Goal: Task Accomplishment & Management: Use online tool/utility

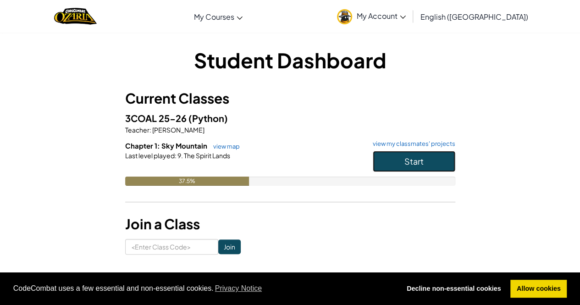
click at [405, 160] on span "Start" at bounding box center [413, 161] width 19 height 11
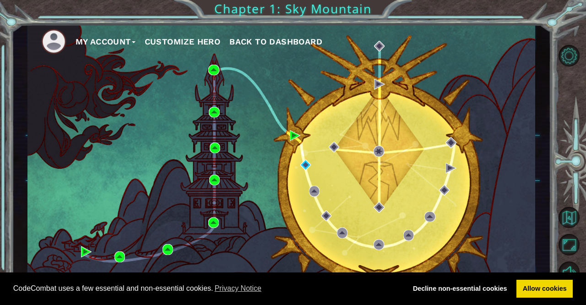
click at [230, 125] on div "My Account Customize Hero Back to Dashboard" at bounding box center [281, 158] width 509 height 268
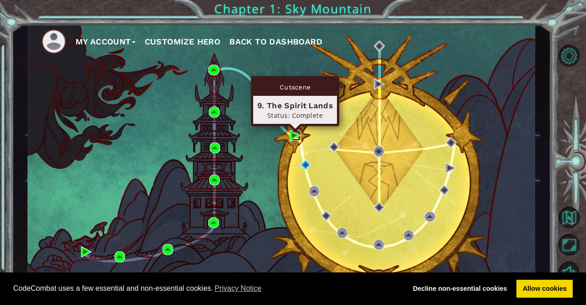
click at [295, 136] on img at bounding box center [295, 135] width 11 height 11
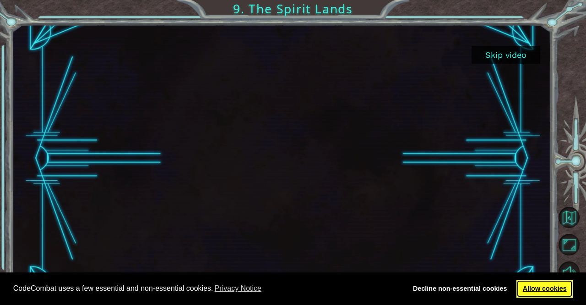
click at [544, 286] on link "Allow cookies" at bounding box center [545, 288] width 56 height 18
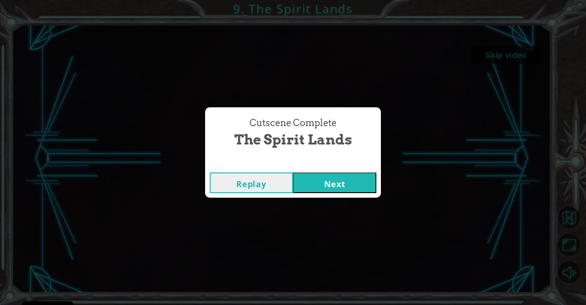
click at [322, 192] on button "Next" at bounding box center [334, 182] width 83 height 21
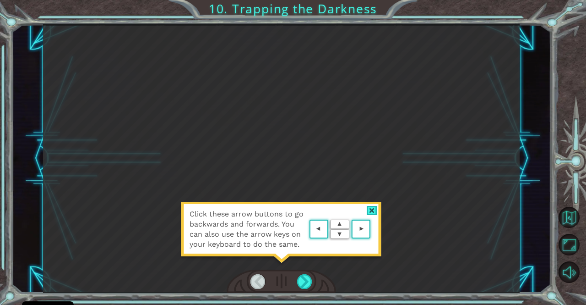
click at [322, 192] on div "Click these arrow buttons to go backwards and forwards. You can also use the ar…" at bounding box center [281, 158] width 477 height 268
click at [345, 229] on img at bounding box center [340, 229] width 66 height 24
click at [349, 229] on img at bounding box center [340, 229] width 66 height 24
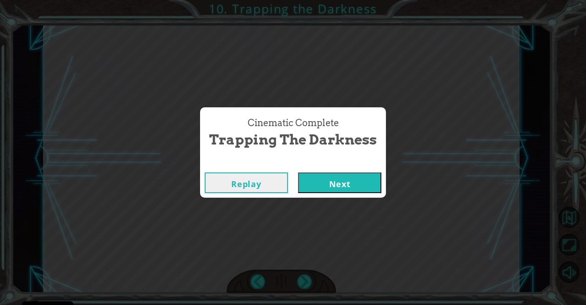
click at [353, 192] on button "Next" at bounding box center [339, 182] width 83 height 21
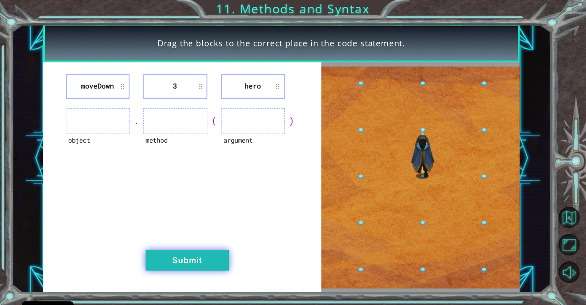
click at [184, 258] on button "Submit" at bounding box center [187, 260] width 83 height 21
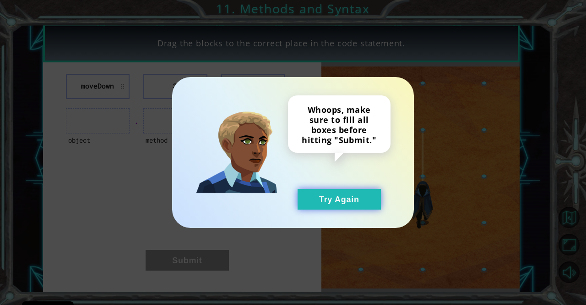
drag, startPoint x: 295, startPoint y: 211, endPoint x: 327, endPoint y: 195, distance: 35.9
click at [327, 195] on div "Whoops, make sure to fill all boxes before hitting "Submit." Try Again" at bounding box center [293, 152] width 242 height 151
click at [356, 197] on button "Try Again" at bounding box center [339, 199] width 83 height 21
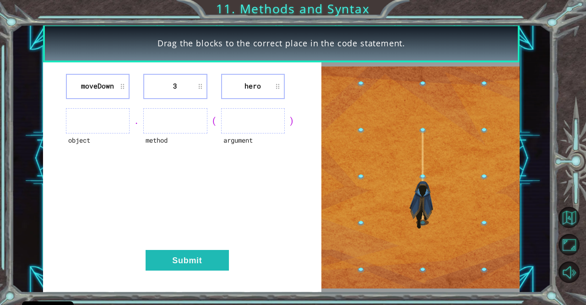
click at [107, 81] on li "moveDown" at bounding box center [98, 86] width 64 height 25
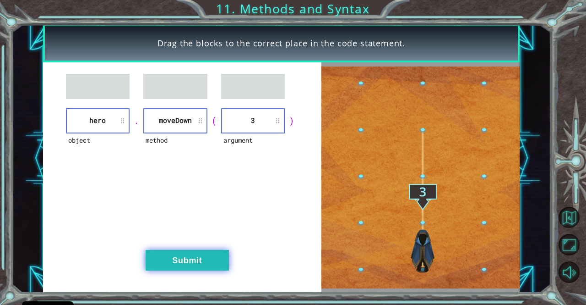
click at [197, 261] on button "Submit" at bounding box center [187, 260] width 83 height 21
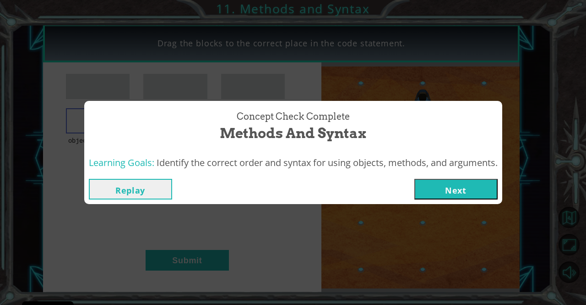
click at [459, 186] on button "Next" at bounding box center [456, 189] width 83 height 21
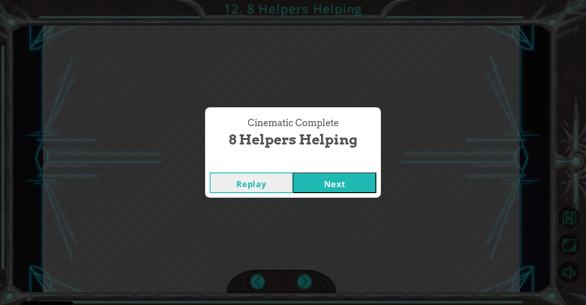
click at [334, 182] on button "Next" at bounding box center [334, 182] width 83 height 21
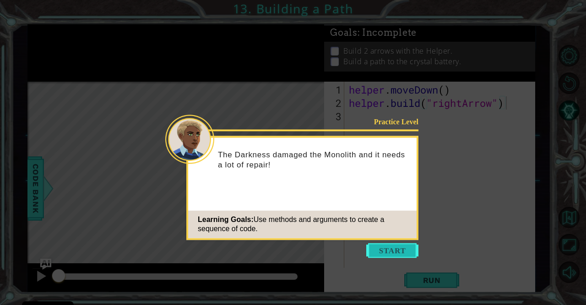
click at [388, 257] on button "Start" at bounding box center [393, 250] width 52 height 15
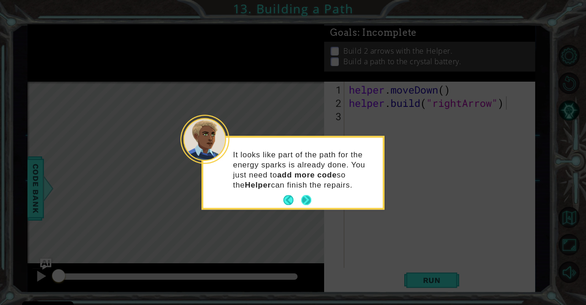
click at [309, 201] on button "Next" at bounding box center [306, 200] width 10 height 10
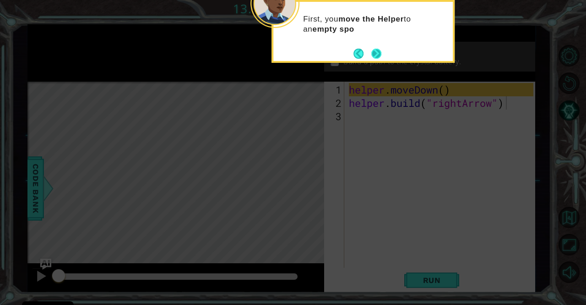
click at [381, 49] on button "Next" at bounding box center [377, 54] width 10 height 10
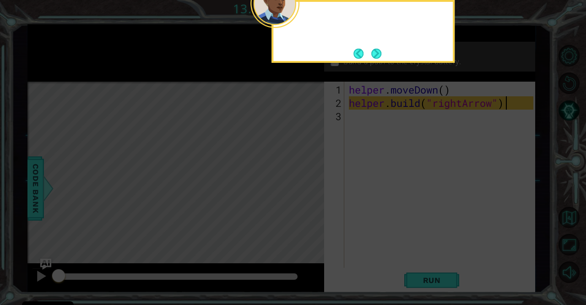
click at [381, 49] on button "Next" at bounding box center [377, 54] width 10 height 10
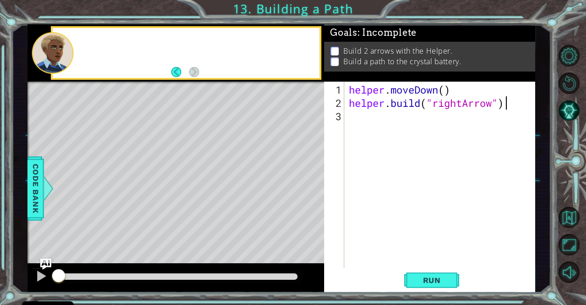
click at [381, 48] on p "Build 2 arrows with the Helper." at bounding box center [398, 51] width 109 height 10
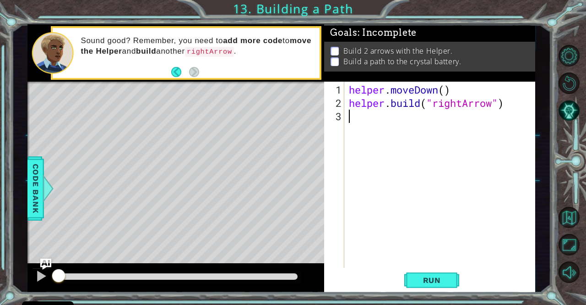
click at [369, 199] on div "helper . moveDown ( ) helper . build ( "rightArrow" )" at bounding box center [442, 189] width 191 height 213
click at [432, 274] on button "Run" at bounding box center [432, 279] width 55 height 21
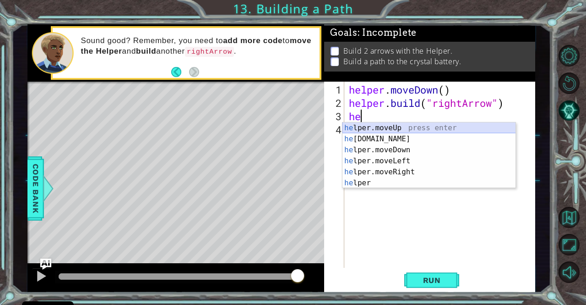
click at [409, 129] on div "he lper.moveUp press enter he [DOMAIN_NAME] press enter he lper.moveDown press …" at bounding box center [430, 166] width 174 height 88
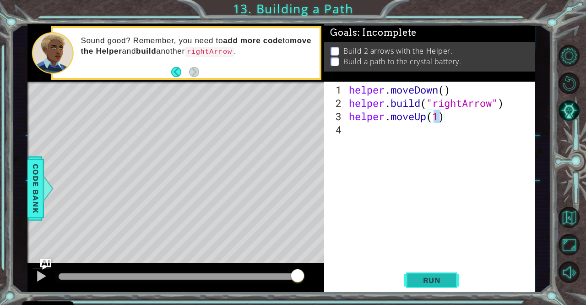
click at [433, 280] on span "Run" at bounding box center [432, 279] width 36 height 9
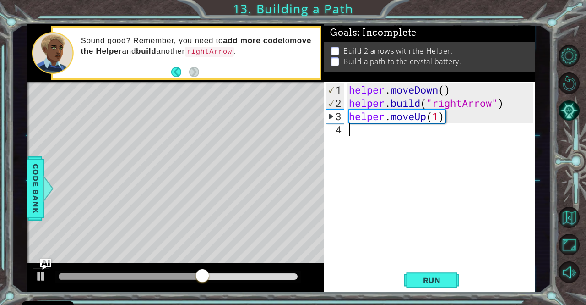
drag, startPoint x: 448, startPoint y: 124, endPoint x: 379, endPoint y: 121, distance: 68.3
click at [379, 121] on div "helper . moveDown ( ) helper . build ( "rightArrow" ) helper . moveUp ( 1 )" at bounding box center [442, 189] width 191 height 213
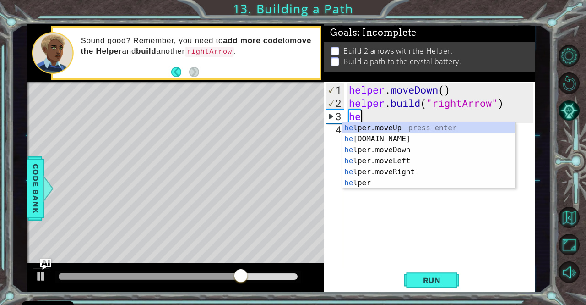
type textarea "h"
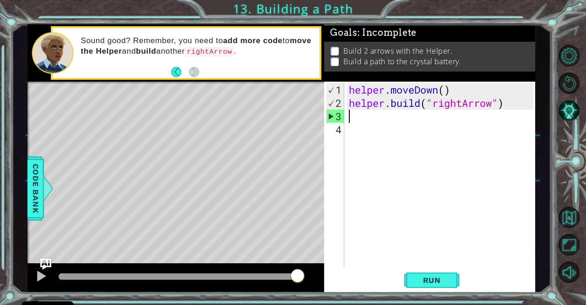
click at [0, 212] on div "1 ההההההההההההההההההההההההההההההההההההההההההההההההההההההההההההההההההההההההההההה…" at bounding box center [293, 152] width 586 height 305
click at [354, 119] on div "helper . moveDown ( ) helper . build ( "rightArrow" )" at bounding box center [442, 189] width 191 height 213
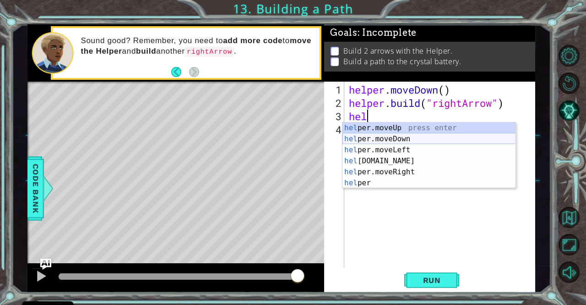
click at [367, 137] on div "hel per.moveUp press enter hel per.moveDown press enter hel per.moveLeft press …" at bounding box center [430, 166] width 174 height 88
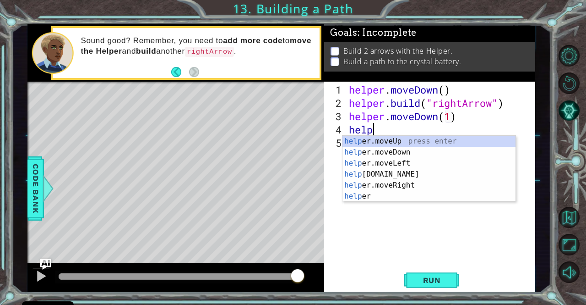
scroll to position [0, 5]
click at [378, 172] on div "help er.moveUp press enter help er.moveDown press enter help er.moveLeft press …" at bounding box center [430, 180] width 174 height 88
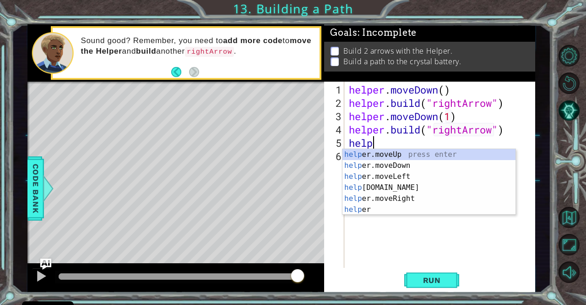
scroll to position [0, 7]
click at [408, 164] on div "help er.moveUp press enter help er.moveDown press enter help er.moveLeft press …" at bounding box center [430, 193] width 174 height 88
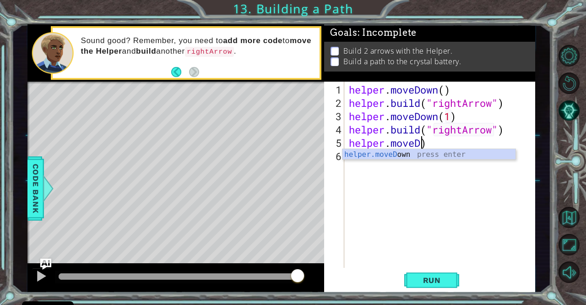
scroll to position [0, 3]
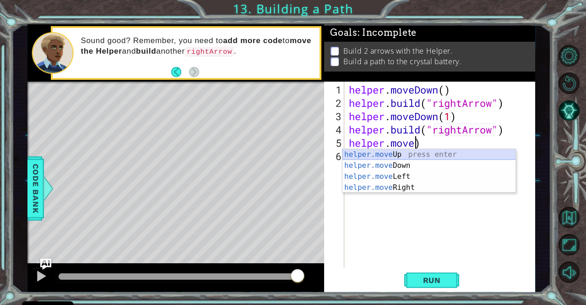
click at [401, 153] on div "helper.move Up press enter helper.move Down press enter helper.move Left press …" at bounding box center [430, 182] width 174 height 66
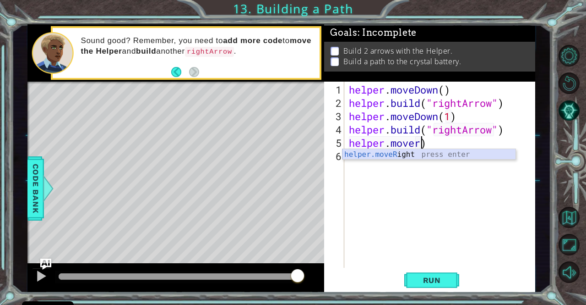
click at [438, 156] on div "helper.moveR ight press enter" at bounding box center [430, 165] width 174 height 33
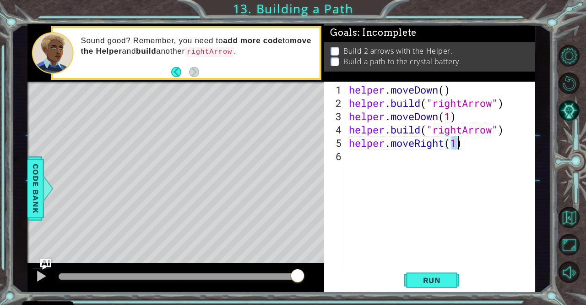
type textarea "helper.moveRight(3)"
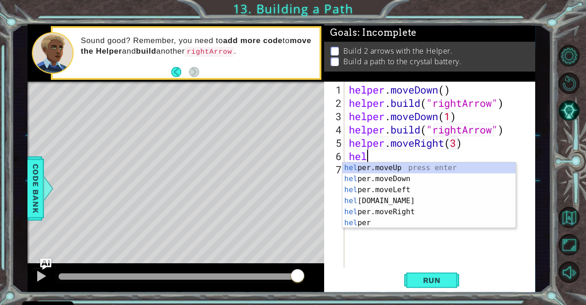
scroll to position [0, 0]
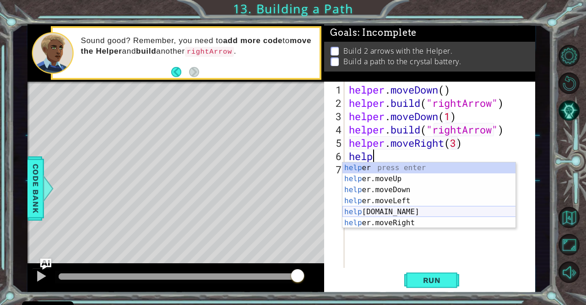
click at [387, 210] on div "help er press enter help er.moveUp press enter help er.moveDown press enter hel…" at bounding box center [430, 206] width 174 height 88
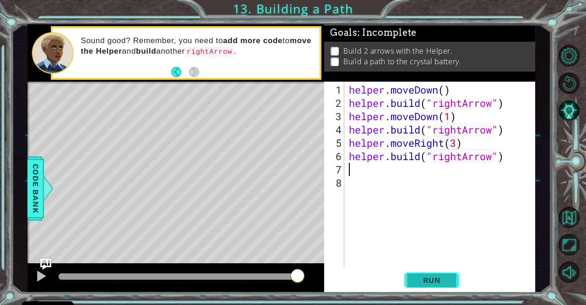
type textarea "[DOMAIN_NAME]("rightArrow")"
click at [414, 280] on span "Run" at bounding box center [432, 279] width 36 height 9
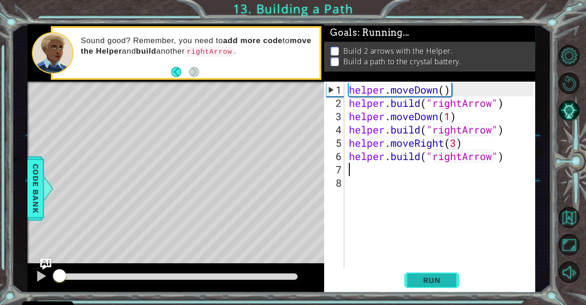
scroll to position [0, 0]
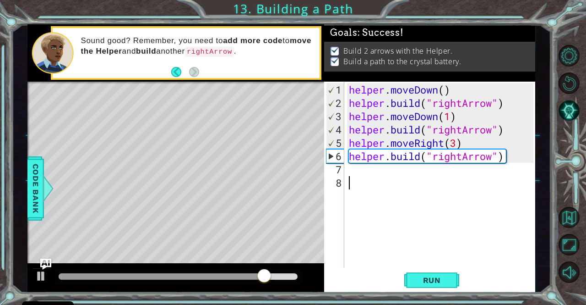
click at [463, 241] on div "helper . moveDown ( ) helper . build ( "rightArrow" ) helper . moveDown ( 1 ) h…" at bounding box center [442, 189] width 191 height 213
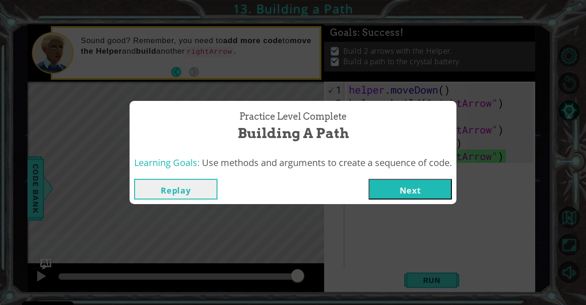
click at [394, 187] on button "Next" at bounding box center [410, 189] width 83 height 21
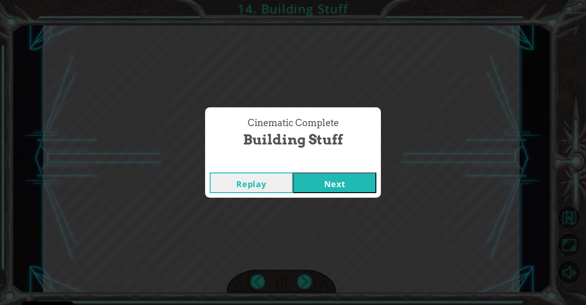
click at [338, 180] on button "Next" at bounding box center [334, 182] width 83 height 21
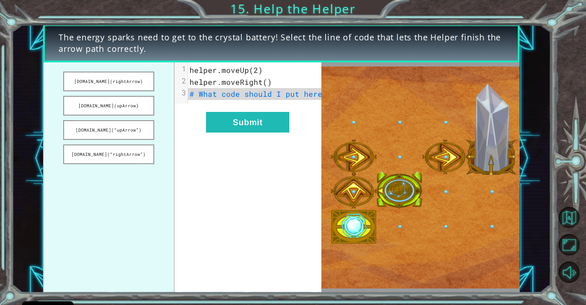
click at [237, 112] on div "xxxxxxxxxx 3 1 helper.moveUp(2) 2 helper.moveRight() 3 # What code should I put…" at bounding box center [248, 177] width 147 height 230
drag, startPoint x: 219, startPoint y: 105, endPoint x: 178, endPoint y: 89, distance: 43.7
type textarea "​"
drag, startPoint x: 178, startPoint y: 89, endPoint x: 146, endPoint y: 100, distance: 33.8
click at [146, 100] on button "[DOMAIN_NAME](upArrow)" at bounding box center [108, 106] width 91 height 20
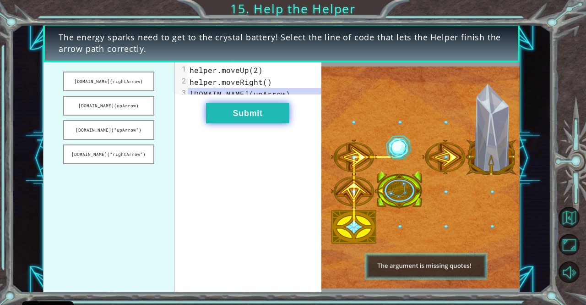
click at [245, 110] on button "Submit" at bounding box center [247, 113] width 83 height 21
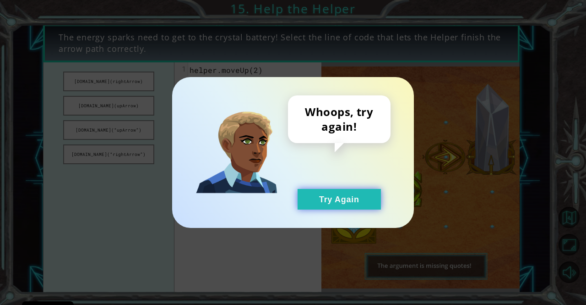
click at [348, 201] on button "Try Again" at bounding box center [339, 199] width 83 height 21
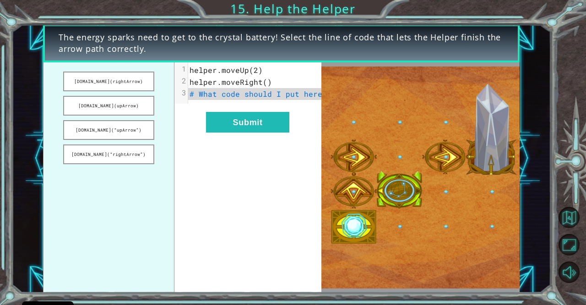
click at [354, 186] on img at bounding box center [421, 176] width 198 height 221
drag, startPoint x: 108, startPoint y: 131, endPoint x: 241, endPoint y: 106, distance: 135.2
click at [241, 106] on div "[DOMAIN_NAME](rightArrow) [DOMAIN_NAME](upArrow) [DOMAIN_NAME](“upArrow”) [DOMA…" at bounding box center [182, 177] width 279 height 230
click at [146, 121] on button "[DOMAIN_NAME](“upArrow”)" at bounding box center [108, 130] width 91 height 20
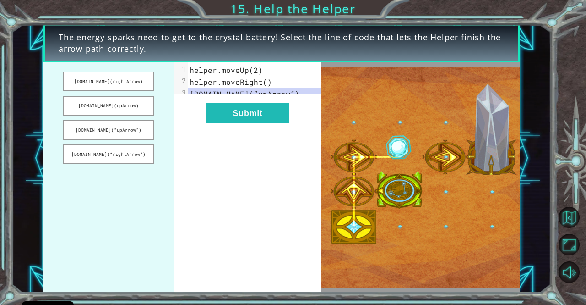
drag, startPoint x: 135, startPoint y: 133, endPoint x: 225, endPoint y: 103, distance: 95.2
click at [225, 103] on div "[DOMAIN_NAME](rightArrow) [DOMAIN_NAME](upArrow) [DOMAIN_NAME](“upArrow”) [DOMA…" at bounding box center [182, 177] width 279 height 230
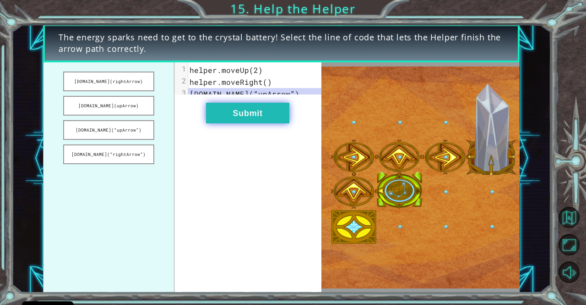
drag, startPoint x: 131, startPoint y: 128, endPoint x: 213, endPoint y: 120, distance: 82.5
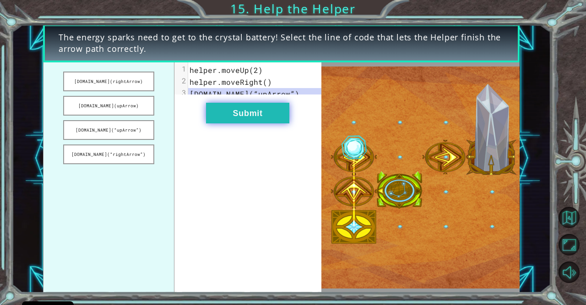
click at [213, 120] on div "[DOMAIN_NAME](rightArrow) [DOMAIN_NAME](upArrow) [DOMAIN_NAME](“upArrow”) [DOMA…" at bounding box center [182, 177] width 279 height 230
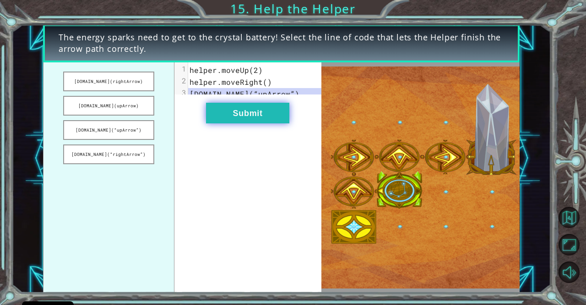
click at [213, 120] on button "Submit" at bounding box center [247, 113] width 83 height 21
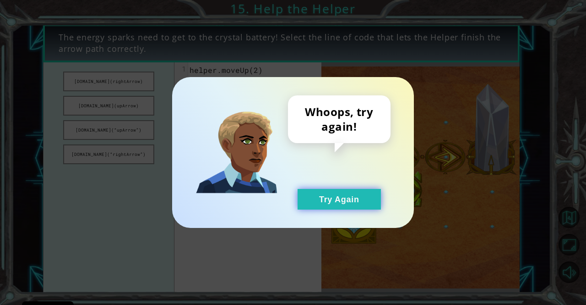
click at [321, 197] on button "Try Again" at bounding box center [339, 199] width 83 height 21
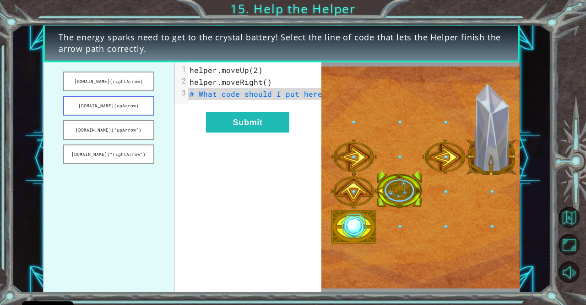
drag, startPoint x: 242, startPoint y: 100, endPoint x: 130, endPoint y: 115, distance: 112.7
click at [130, 115] on div "[DOMAIN_NAME](rightArrow) [DOMAIN_NAME](upArrow) [DOMAIN_NAME](“upArrow”) [DOMA…" at bounding box center [182, 177] width 279 height 230
click at [132, 110] on button "[DOMAIN_NAME](upArrow)" at bounding box center [108, 106] width 91 height 20
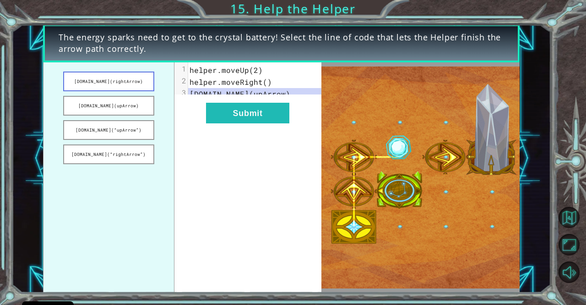
click at [130, 80] on button "[DOMAIN_NAME](rightArrow)" at bounding box center [108, 81] width 91 height 20
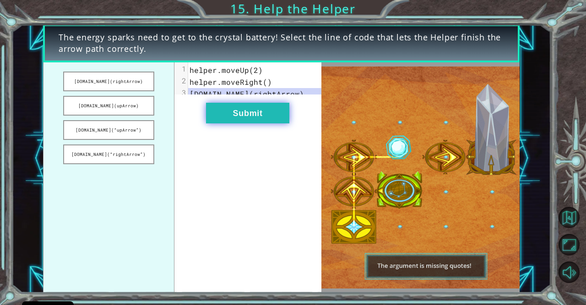
click at [221, 114] on button "Submit" at bounding box center [247, 113] width 83 height 21
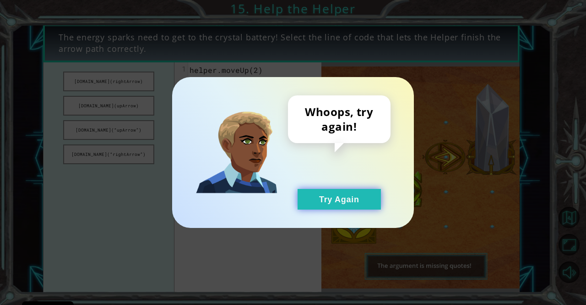
click at [331, 189] on button "Try Again" at bounding box center [339, 199] width 83 height 21
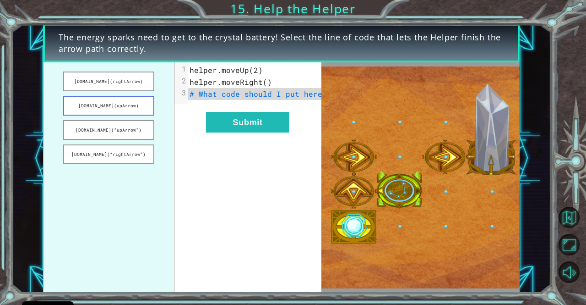
click at [129, 103] on button "[DOMAIN_NAME](upArrow)" at bounding box center [108, 106] width 91 height 20
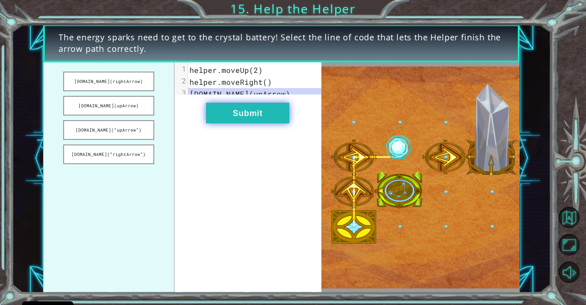
click at [256, 120] on button "Submit" at bounding box center [247, 113] width 83 height 21
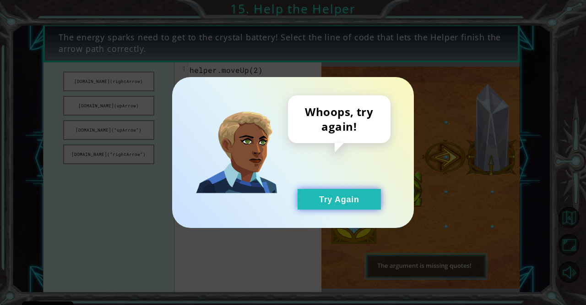
click at [337, 198] on button "Try Again" at bounding box center [339, 199] width 83 height 21
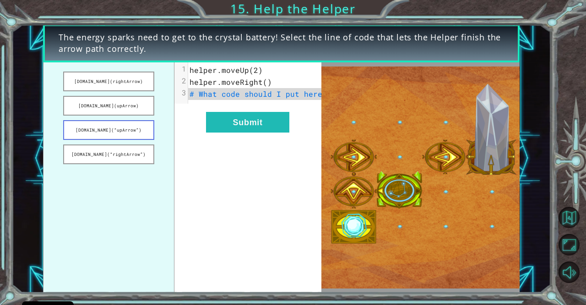
click at [147, 130] on button "[DOMAIN_NAME](“upArrow”)" at bounding box center [108, 130] width 91 height 20
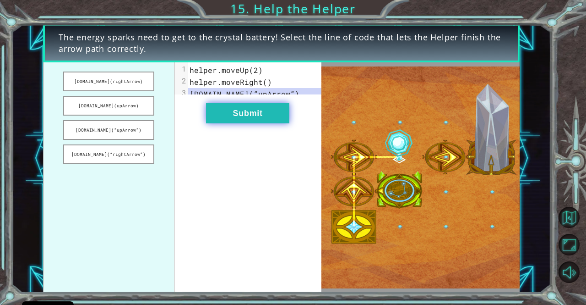
click at [251, 122] on button "Submit" at bounding box center [247, 113] width 83 height 21
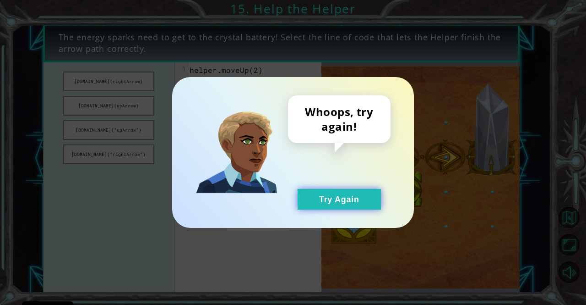
click at [324, 201] on button "Try Again" at bounding box center [339, 199] width 83 height 21
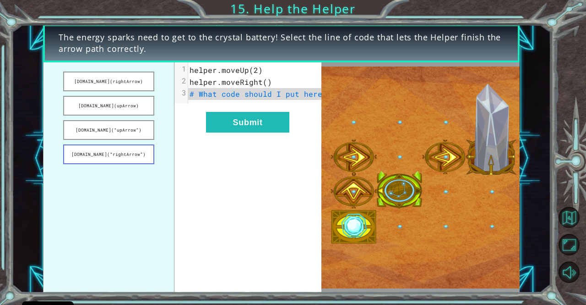
click at [148, 151] on button "[DOMAIN_NAME](“rightArrow”)" at bounding box center [108, 154] width 91 height 20
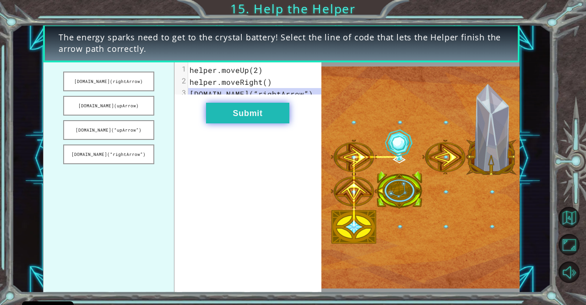
click at [236, 123] on button "Submit" at bounding box center [247, 113] width 83 height 21
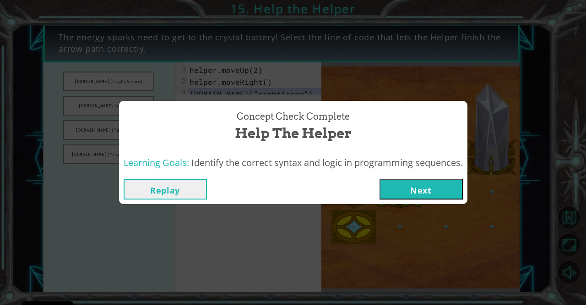
click at [244, 136] on span "Help the Helper" at bounding box center [293, 133] width 117 height 20
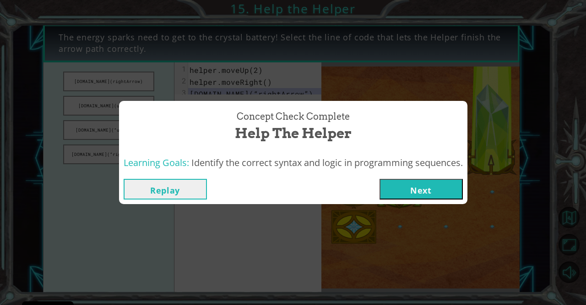
click at [433, 195] on button "Next" at bounding box center [421, 189] width 83 height 21
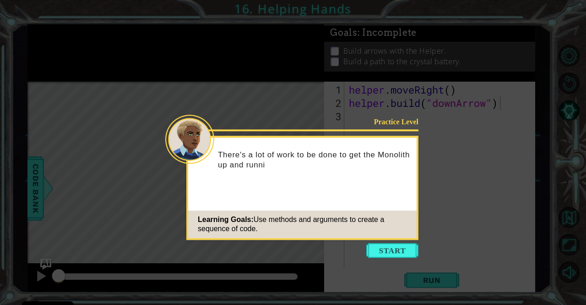
click at [398, 236] on div "Learning Goals: Use methods and arguments to create a sequence of code." at bounding box center [302, 223] width 229 height 27
click at [398, 246] on button "Start" at bounding box center [393, 250] width 52 height 15
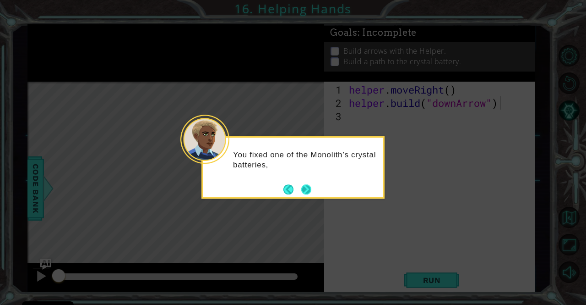
click at [305, 194] on button "Next" at bounding box center [306, 189] width 10 height 10
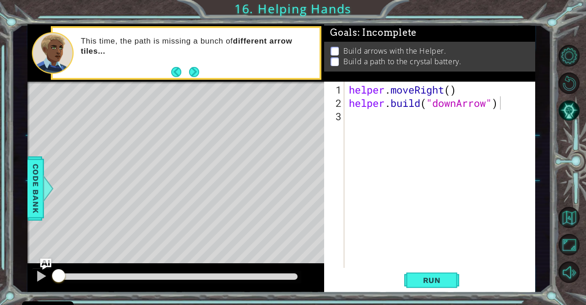
click at [346, 119] on div "[DOMAIN_NAME]("downArrow") 1 2 3 helper . moveRight ( ) helper . build ( "downA…" at bounding box center [428, 175] width 209 height 186
click at [361, 117] on div "helper . moveRight ( ) helper . build ( "downArrow" )" at bounding box center [442, 189] width 191 height 213
click at [197, 74] on button "Next" at bounding box center [194, 72] width 10 height 10
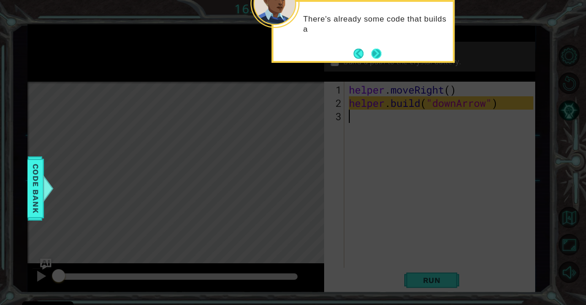
click at [382, 59] on button "Next" at bounding box center [377, 54] width 10 height 10
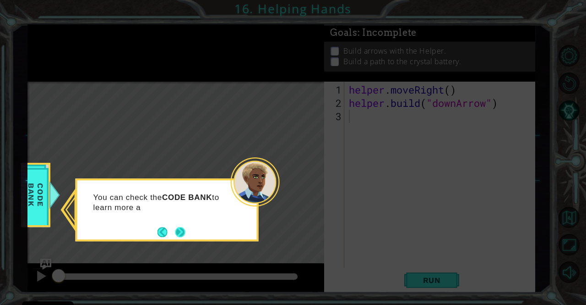
click at [185, 227] on button "Next" at bounding box center [180, 232] width 10 height 10
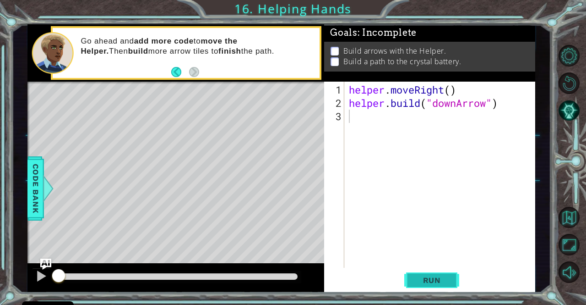
click at [427, 280] on span "Run" at bounding box center [432, 279] width 36 height 9
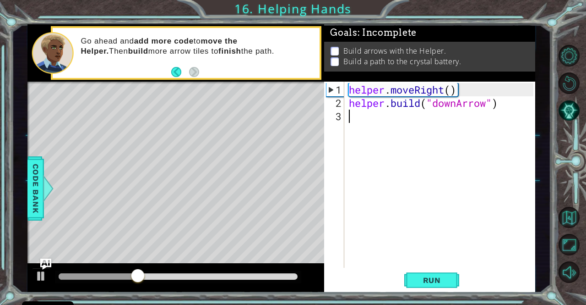
click at [382, 119] on div "helper . moveRight ( ) helper . build ( "downArrow" )" at bounding box center [442, 189] width 191 height 213
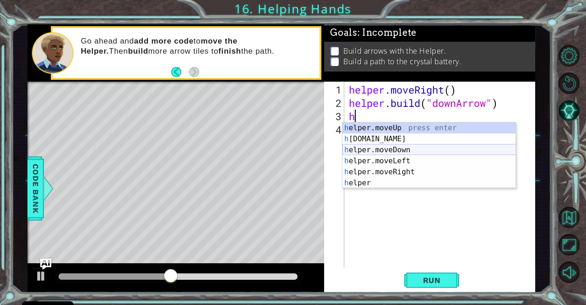
click at [395, 150] on div "h elper.moveUp press enter h [DOMAIN_NAME] press enter h elper.moveDown press e…" at bounding box center [430, 166] width 174 height 88
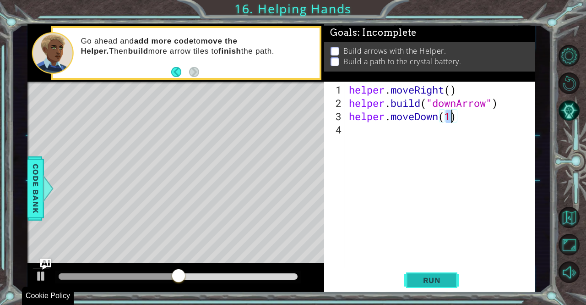
type textarea "helper.moveDown(1)"
click at [451, 279] on button "Run" at bounding box center [432, 279] width 55 height 21
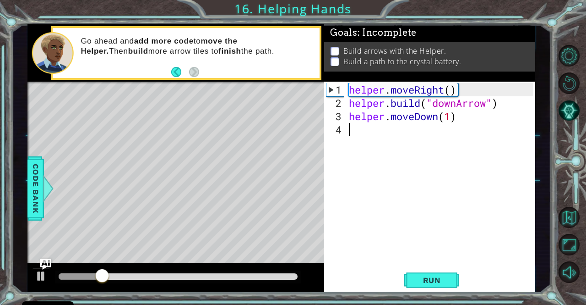
click at [354, 132] on div "helper . moveRight ( ) helper . build ( "downArrow" ) helper . moveDown ( 1 )" at bounding box center [442, 189] width 191 height 213
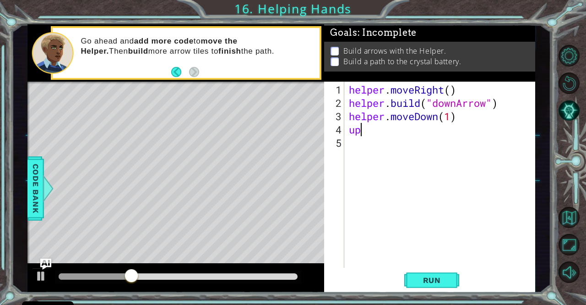
click at [374, 130] on div "helper . moveRight ( ) helper . build ( "downArrow" ) helper . moveDown ( 1 ) up" at bounding box center [442, 189] width 191 height 213
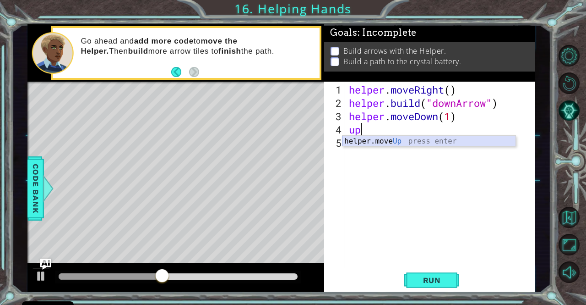
click at [366, 140] on div "helper.move Up press enter" at bounding box center [430, 152] width 174 height 33
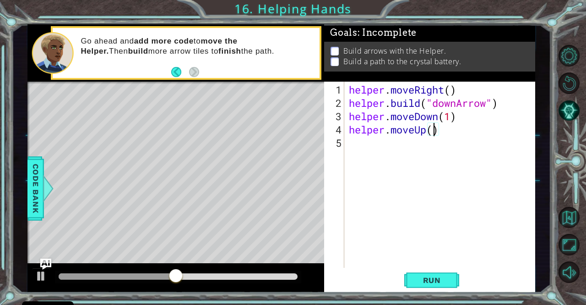
scroll to position [0, 4]
type textarea "helper.moveUp(3)"
click at [428, 279] on span "Run" at bounding box center [432, 279] width 36 height 9
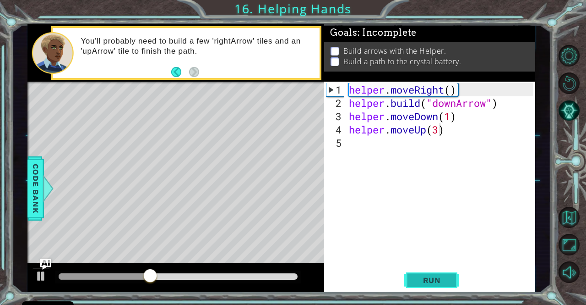
click at [435, 277] on span "Run" at bounding box center [432, 279] width 36 height 9
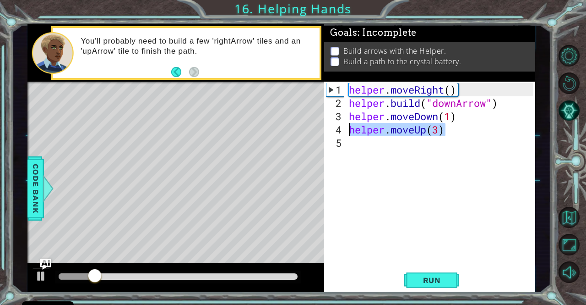
drag, startPoint x: 454, startPoint y: 134, endPoint x: 350, endPoint y: 128, distance: 104.2
click at [350, 128] on div "helper . moveRight ( ) helper . build ( "downArrow" ) helper . moveDown ( 1 ) h…" at bounding box center [442, 189] width 191 height 213
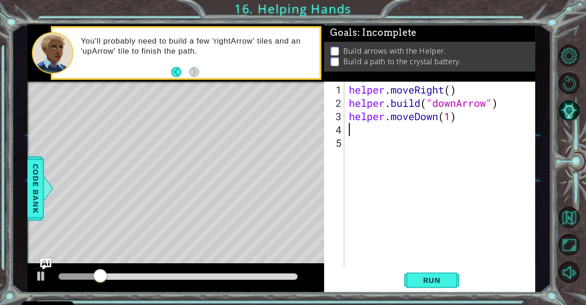
scroll to position [0, 0]
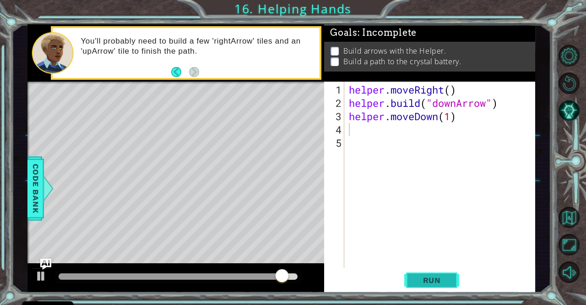
click at [419, 279] on span "Run" at bounding box center [432, 279] width 36 height 9
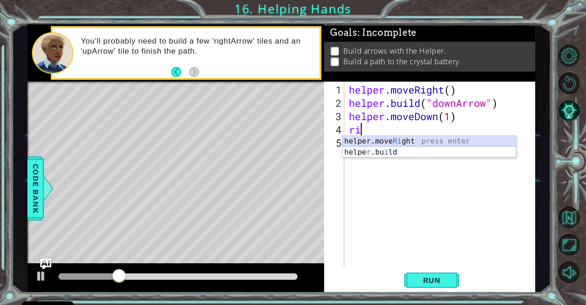
click at [390, 138] on div "helper.move Ri ght press enter helpe r .bu i ld press enter" at bounding box center [430, 158] width 174 height 44
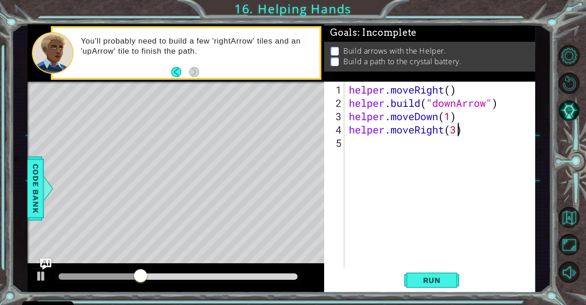
scroll to position [0, 5]
click at [436, 277] on span "Run" at bounding box center [432, 279] width 36 height 9
type textarea "helper.moveRight(2)"
click at [362, 142] on div "helper . moveRight ( ) helper . build ( "downArrow" ) helper . moveDown ( 1 ) h…" at bounding box center [442, 189] width 191 height 213
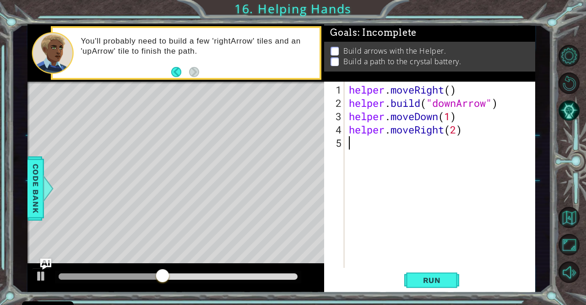
type textarea "m"
click at [378, 147] on div "helper . moveRight ( ) helper . build ( "downArrow" ) helper . moveDown ( 1 ) h…" at bounding box center [442, 189] width 191 height 213
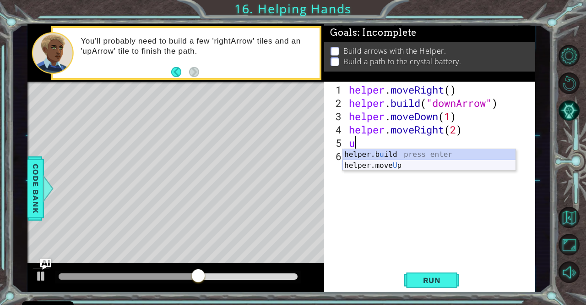
click at [395, 167] on div "helper.b u ild press enter helper.move U p press enter" at bounding box center [430, 171] width 174 height 44
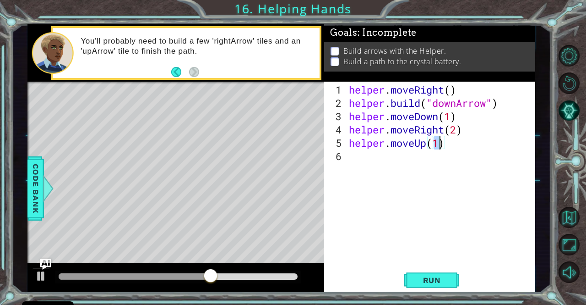
scroll to position [0, 4]
click at [438, 281] on span "Run" at bounding box center [432, 279] width 36 height 9
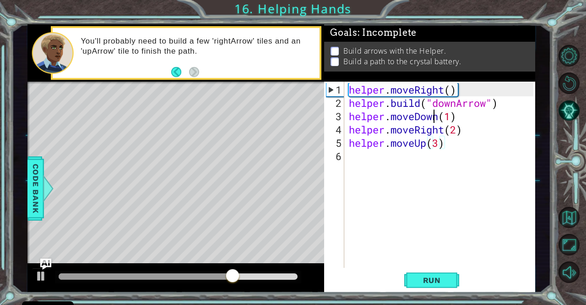
click at [432, 114] on div "helper . moveRight ( ) helper . build ( "downArrow" ) helper . moveDown ( 1 ) h…" at bounding box center [442, 189] width 191 height 213
click at [446, 115] on div "helper . moveRight ( ) helper . build ( "downArrow" ) helper . moveDown ( 1 ) h…" at bounding box center [442, 189] width 191 height 213
click at [439, 115] on div "helper . moveRight ( ) helper . build ( "downArrow" ) helper . moveDown ( 1 ) h…" at bounding box center [442, 189] width 191 height 213
drag, startPoint x: 440, startPoint y: 116, endPoint x: 399, endPoint y: 117, distance: 41.7
click at [399, 117] on div "helper . moveRight ( ) helper . build ( "downArrow" ) helper . moveDown ( 1 ) h…" at bounding box center [442, 189] width 191 height 213
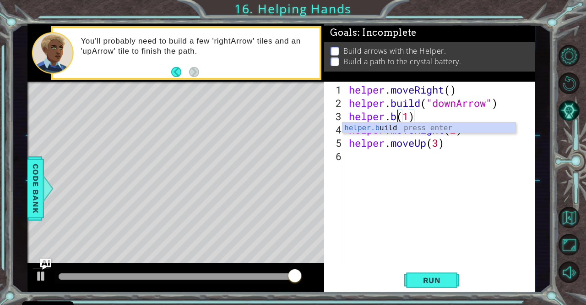
scroll to position [0, 2]
click at [415, 122] on div "helper.b uild press enter" at bounding box center [430, 138] width 174 height 33
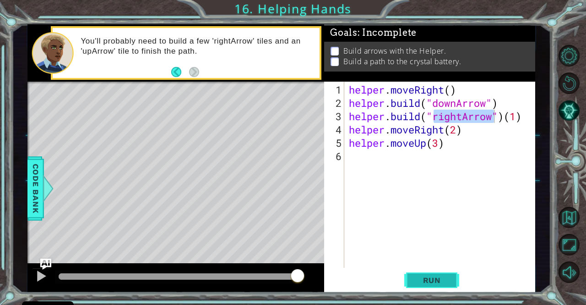
click at [428, 277] on span "Run" at bounding box center [432, 279] width 36 height 9
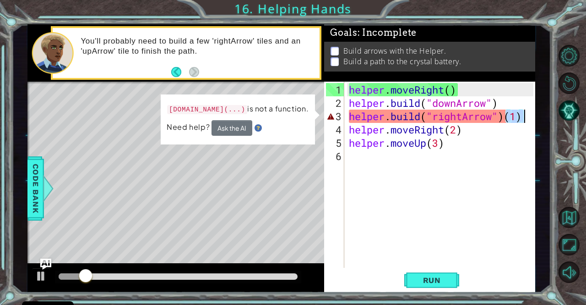
drag, startPoint x: 508, startPoint y: 112, endPoint x: 548, endPoint y: 113, distance: 39.9
click at [548, 113] on div "1 ההההההההההההההההההההההההההההההההההההההההההההההההההההההההההההההההההההההההההההה…" at bounding box center [282, 158] width 540 height 268
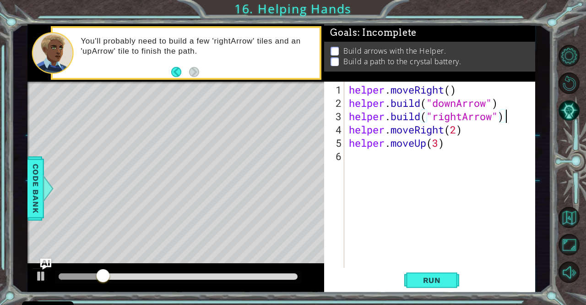
click at [548, 113] on div "1 ההההההההההההההההההההההההההההההההההההההההההההההההההההההההההההההההההההההההההההה…" at bounding box center [282, 158] width 540 height 268
click at [415, 281] on span "Run" at bounding box center [432, 279] width 36 height 9
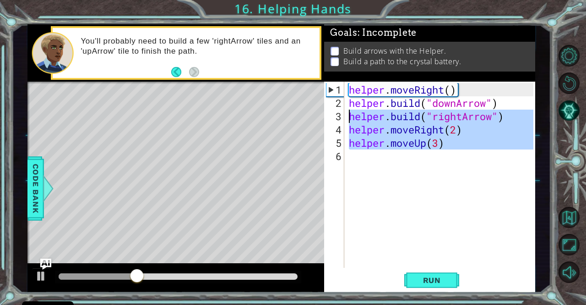
drag, startPoint x: 456, startPoint y: 164, endPoint x: 345, endPoint y: 115, distance: 121.7
click at [345, 115] on div "[DOMAIN_NAME]("rightArrow") 1 2 3 4 5 6 helper . moveRight ( ) helper . build (…" at bounding box center [428, 175] width 209 height 186
type textarea "[DOMAIN_NAME]("rightArrow") helper.moveRight(2)"
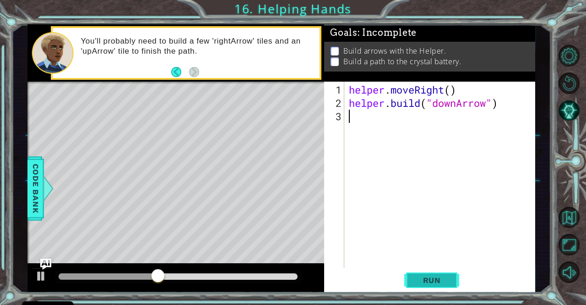
click at [443, 276] on span "Run" at bounding box center [432, 279] width 36 height 9
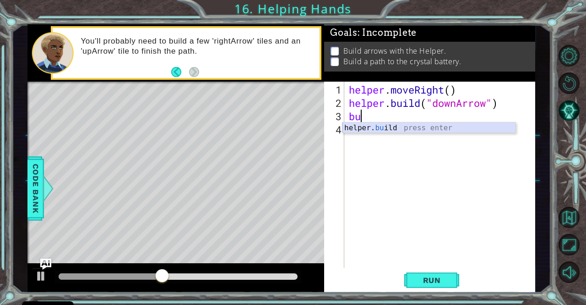
click at [407, 131] on div "helper. bu ild press enter" at bounding box center [430, 138] width 174 height 33
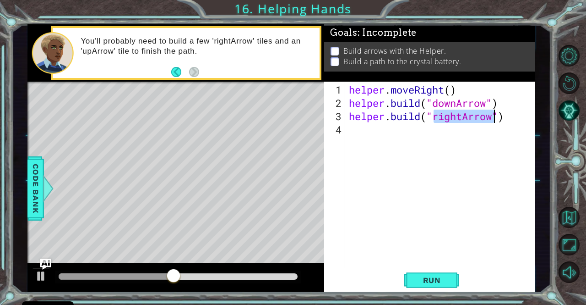
click at [466, 113] on div "helper . moveRight ( ) helper . build ( "downArrow" ) helper . build ( "rightAr…" at bounding box center [440, 175] width 186 height 186
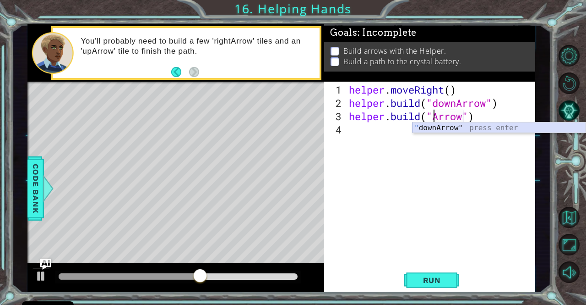
click at [470, 126] on div "" downArrow" press enter" at bounding box center [500, 138] width 174 height 33
type textarea "[DOMAIN_NAME]("downArrow")"
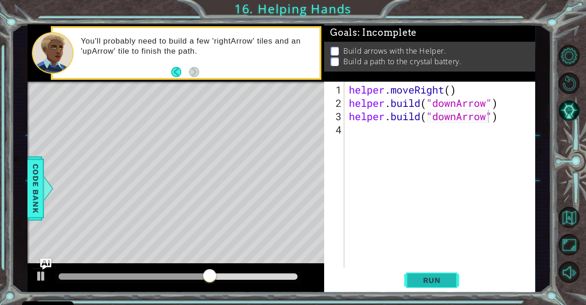
click at [436, 272] on button "Run" at bounding box center [432, 279] width 55 height 21
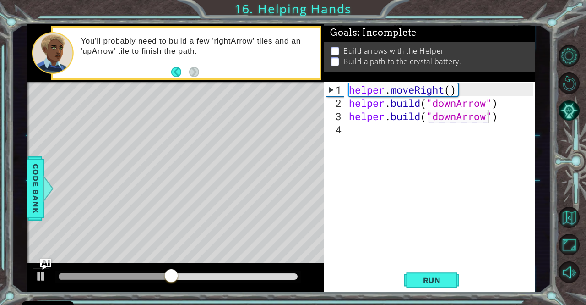
click at [346, 120] on div "[DOMAIN_NAME]("downArrow") 1 2 3 4 helper . moveRight ( ) helper . build ( "dow…" at bounding box center [428, 175] width 209 height 186
click at [348, 117] on div "helper . moveRight ( ) helper . build ( "downArrow" ) helper . build ( "downArr…" at bounding box center [442, 189] width 191 height 213
click at [348, 116] on div "helper . moveRight ( ) helper . build ( "downArrow" ) helper . build ( "downArr…" at bounding box center [442, 189] width 191 height 213
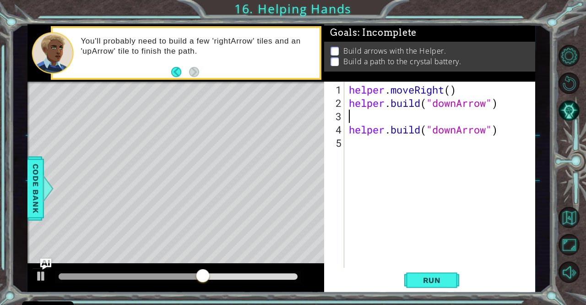
click at [356, 114] on div "helper . moveRight ( ) helper . build ( "downArrow" ) helper . build ( "downArr…" at bounding box center [442, 189] width 191 height 213
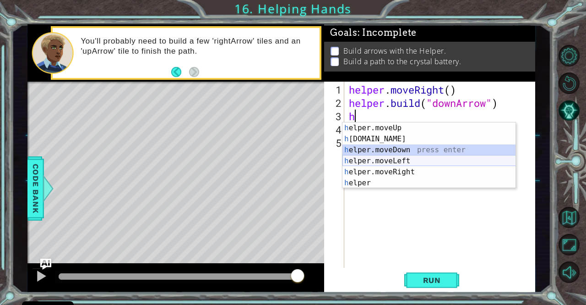
drag, startPoint x: 380, startPoint y: 155, endPoint x: 378, endPoint y: 161, distance: 6.2
click at [378, 161] on div "h elper.moveUp press enter h [DOMAIN_NAME] press enter h elper.moveDown press e…" at bounding box center [430, 166] width 174 height 88
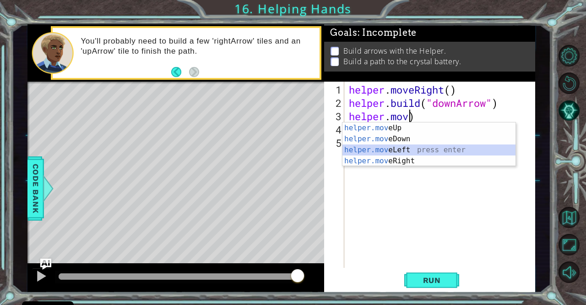
click at [443, 150] on div "helper.mov eUp press enter helper.mov eDown press enter helper.mov eLeft press …" at bounding box center [430, 155] width 174 height 66
type textarea "helper.moveLeft(1)"
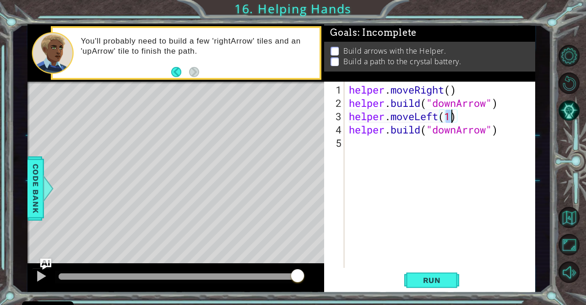
click at [443, 150] on div "helper . moveRight ( ) helper . build ( "downArrow" ) helper . moveLeft ( 1 ) h…" at bounding box center [442, 189] width 191 height 213
click at [457, 130] on div "helper . moveRight ( ) helper . build ( "downArrow" ) helper . moveLeft ( 1 ) h…" at bounding box center [442, 189] width 191 height 213
click at [434, 285] on button "Run" at bounding box center [432, 279] width 55 height 21
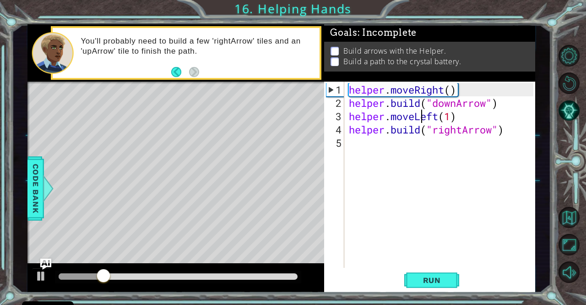
click at [420, 116] on div "helper . moveRight ( ) helper . build ( "downArrow" ) helper . moveLeft ( 1 ) h…" at bounding box center [442, 189] width 191 height 213
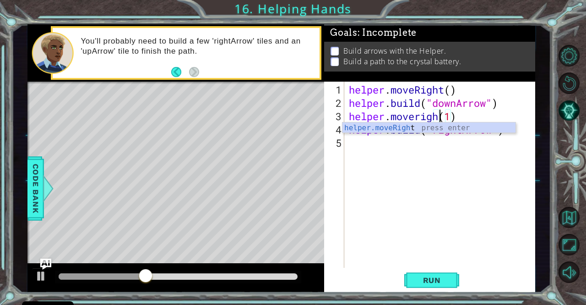
scroll to position [0, 4]
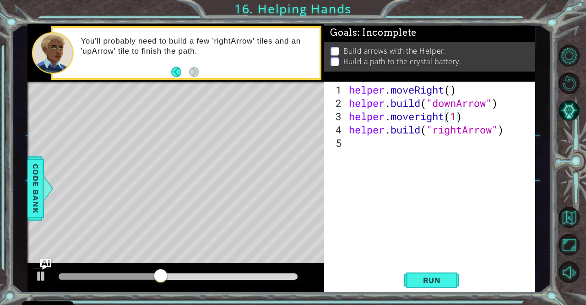
click at [389, 121] on body "Cookie Policy CodeCombat uses a few essential and non-essential cookies. Privac…" at bounding box center [293, 152] width 586 height 305
click at [420, 115] on div "helper . moveRight ( ) helper . build ( "downArrow" ) helper . moveright ( 1 ) …" at bounding box center [442, 189] width 191 height 213
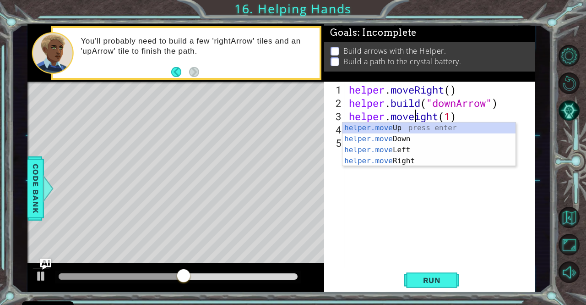
scroll to position [0, 3]
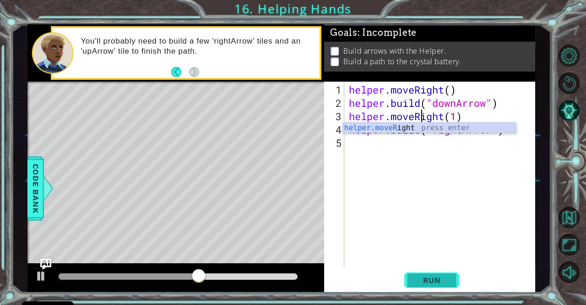
click at [427, 285] on span "Run" at bounding box center [432, 279] width 36 height 9
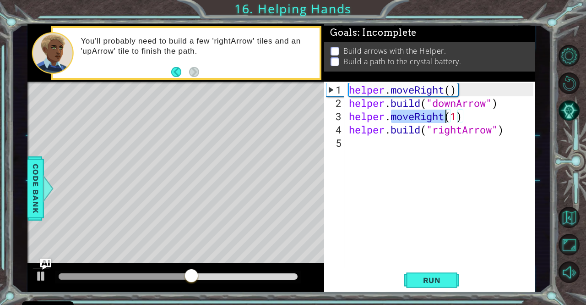
drag, startPoint x: 393, startPoint y: 114, endPoint x: 448, endPoint y: 115, distance: 54.5
click at [448, 115] on div "helper . moveRight ( ) helper . build ( "downArrow" ) helper . moveRight ( 1 ) …" at bounding box center [442, 189] width 191 height 213
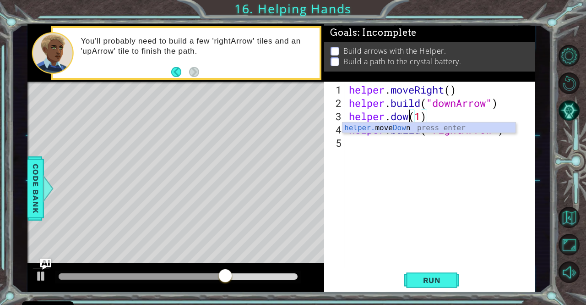
scroll to position [0, 3]
click at [430, 129] on div "helper. move Down press enter" at bounding box center [430, 138] width 174 height 33
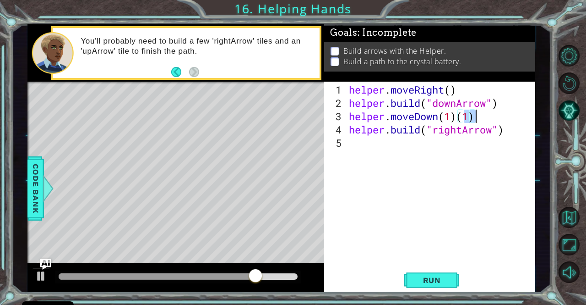
drag, startPoint x: 462, startPoint y: 117, endPoint x: 494, endPoint y: 118, distance: 32.1
click at [494, 118] on div "helper . moveRight ( ) helper . build ( "downArrow" ) helper . moveDown ( 1 ) (…" at bounding box center [442, 189] width 191 height 213
type textarea "helper.moveDown(1)"
click at [450, 272] on button "Run" at bounding box center [432, 279] width 55 height 21
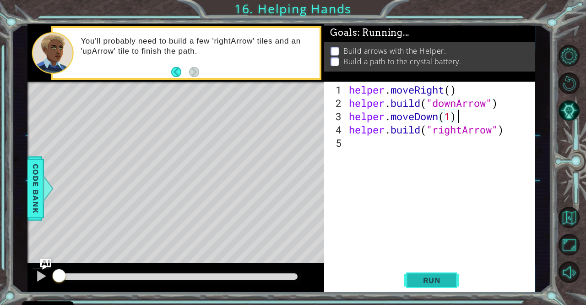
click at [445, 282] on span "Run" at bounding box center [432, 279] width 36 height 9
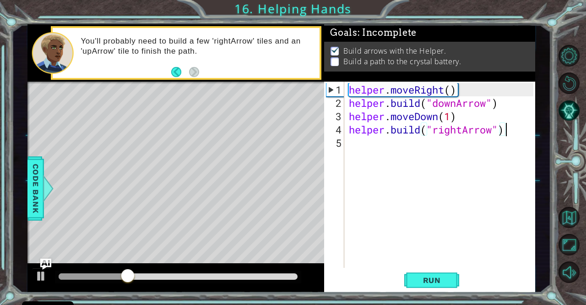
click at [510, 131] on div "helper . moveRight ( ) helper . build ( "downArrow" ) helper . moveDown ( 1 ) h…" at bounding box center [442, 189] width 191 height 213
type textarea "[DOMAIN_NAME]("rightArrow")"
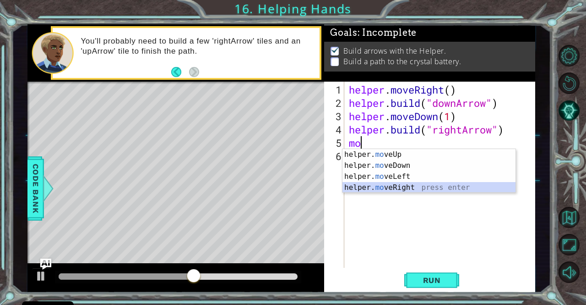
click at [449, 187] on div "helper. mo veUp press enter helper. mo veDown press enter helper. mo veLeft pre…" at bounding box center [430, 182] width 174 height 66
type textarea "helper.moveRight(1)"
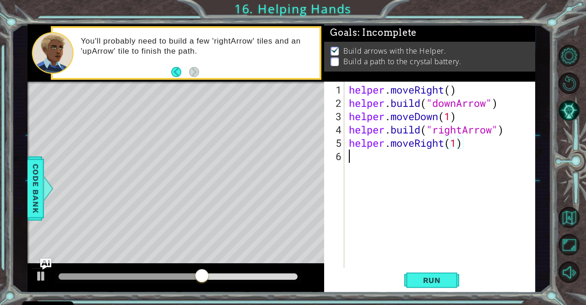
click at [382, 161] on div "helper . moveRight ( ) helper . build ( "downArrow" ) helper . moveDown ( 1 ) h…" at bounding box center [442, 189] width 191 height 213
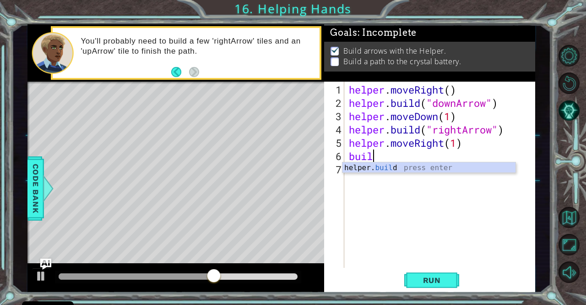
scroll to position [0, 0]
click at [381, 166] on div "helper. buil d press enter" at bounding box center [430, 178] width 174 height 33
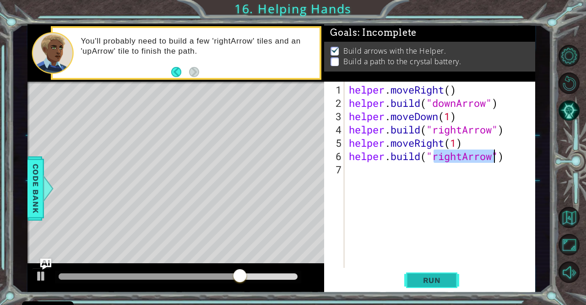
type textarea "[DOMAIN_NAME]("rightArrow")"
click at [427, 276] on span "Run" at bounding box center [432, 279] width 36 height 9
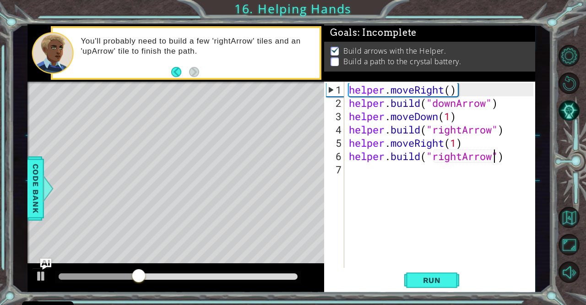
drag, startPoint x: 357, startPoint y: 181, endPoint x: 348, endPoint y: 182, distance: 9.2
click at [348, 182] on div "helper . moveRight ( ) helper . build ( "downArrow" ) helper . moveDown ( 1 ) h…" at bounding box center [442, 189] width 191 height 213
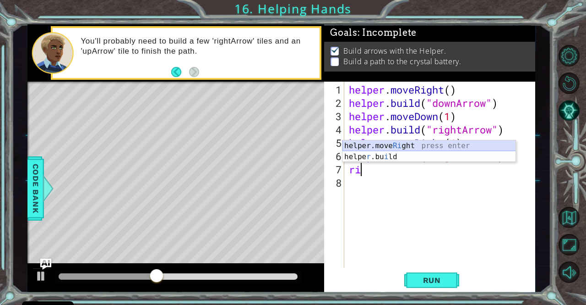
click at [357, 143] on div "helper.move Ri ght press enter helpe r .bu i ld press enter" at bounding box center [430, 162] width 174 height 44
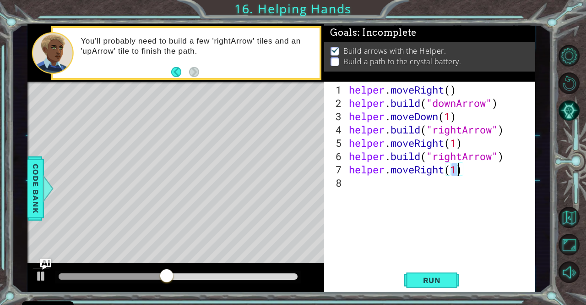
type textarea "helper.moveRight(1)"
click at [345, 199] on div "helper.moveRight(1) 1 2 3 4 5 6 7 8 helper . moveRight ( ) helper . build ( "do…" at bounding box center [428, 175] width 209 height 186
click at [366, 180] on div "helper . moveRight ( ) helper . build ( "downArrow" ) helper . moveDown ( 1 ) h…" at bounding box center [442, 189] width 191 height 213
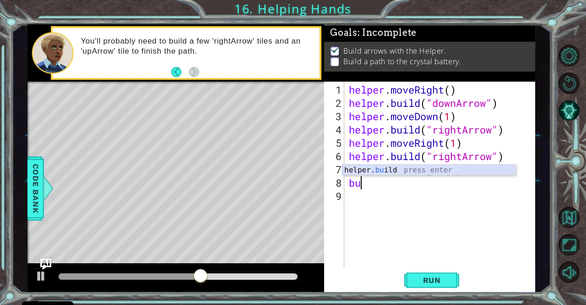
click at [372, 169] on div "helper. bu ild press enter" at bounding box center [430, 180] width 174 height 33
type textarea "[DOMAIN_NAME]("rightArrow")"
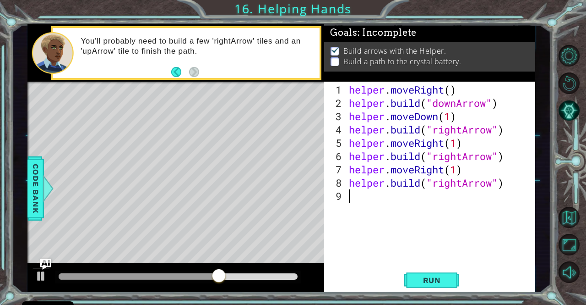
click at [368, 195] on div "helper . moveRight ( ) helper . build ( "downArrow" ) helper . moveDown ( 1 ) h…" at bounding box center [442, 189] width 191 height 213
click at [433, 280] on span "Run" at bounding box center [432, 279] width 36 height 9
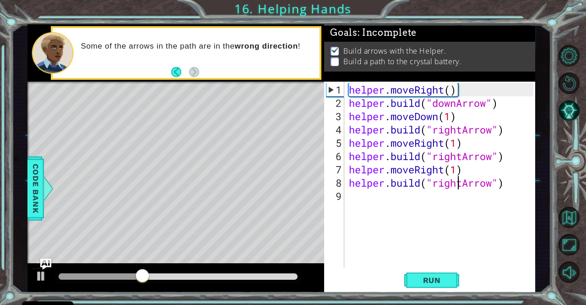
click at [460, 176] on div "helper . moveRight ( ) helper . build ( "downArrow" ) helper . moveDown ( 1 ) h…" at bounding box center [442, 189] width 191 height 213
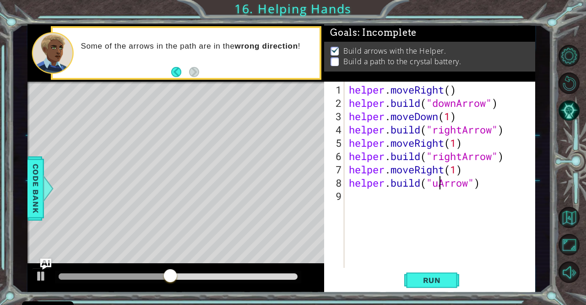
scroll to position [0, 4]
type textarea "[DOMAIN_NAME]("upArrow")"
click at [437, 289] on button "Run" at bounding box center [432, 279] width 55 height 21
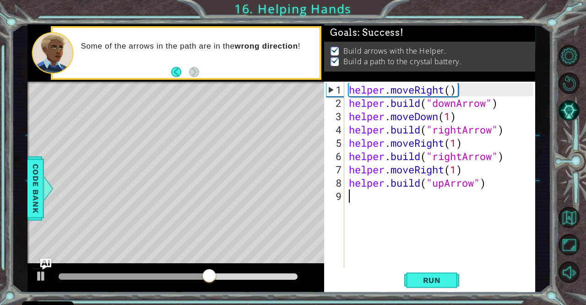
click at [355, 194] on div "helper . moveRight ( ) helper . build ( "downArrow" ) helper . moveDown ( 1 ) h…" at bounding box center [442, 189] width 191 height 213
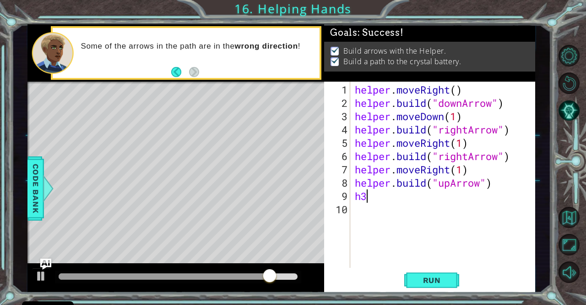
type textarea "h"
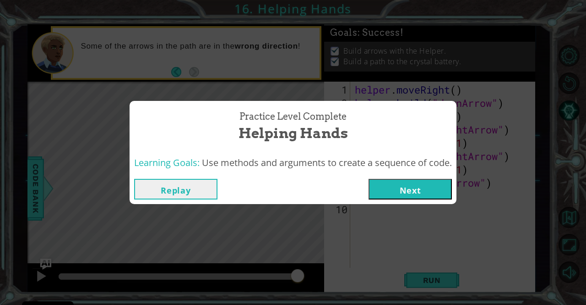
click at [412, 188] on button "Next" at bounding box center [410, 189] width 83 height 21
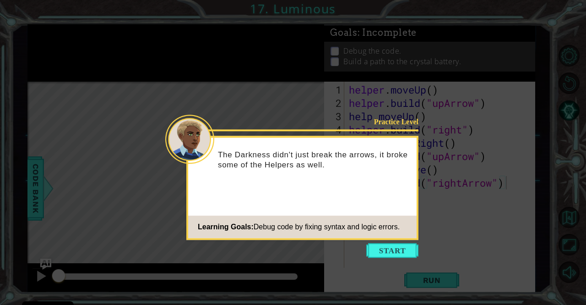
click at [526, 221] on icon at bounding box center [293, 152] width 586 height 305
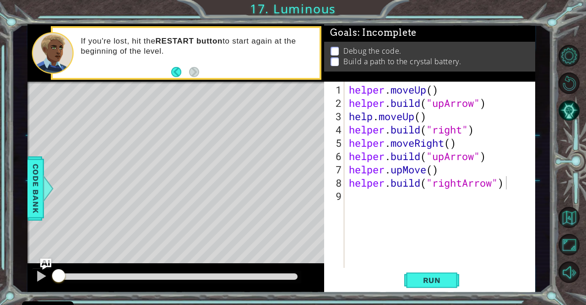
click at [422, 268] on div "[DOMAIN_NAME]("rightArrow") 1 2 3 4 5 6 7 8 9 helper . moveUp ( ) helper . buil…" at bounding box center [429, 187] width 211 height 211
click at [429, 275] on button "Run" at bounding box center [432, 279] width 55 height 21
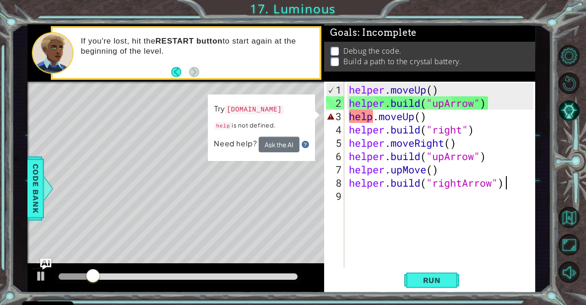
click at [374, 113] on div "helper . moveUp ( ) helper . build ( "upArrow" ) help . moveUp ( ) helper . bui…" at bounding box center [442, 189] width 191 height 213
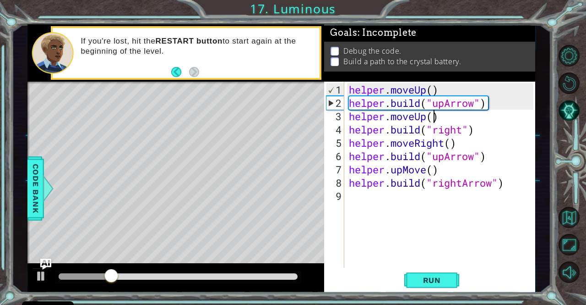
click at [433, 115] on div "helper . moveUp ( ) helper . build ( "upArrow" ) helper . moveUp ( ) helper . b…" at bounding box center [442, 189] width 191 height 213
click at [426, 272] on button "Run" at bounding box center [432, 279] width 55 height 21
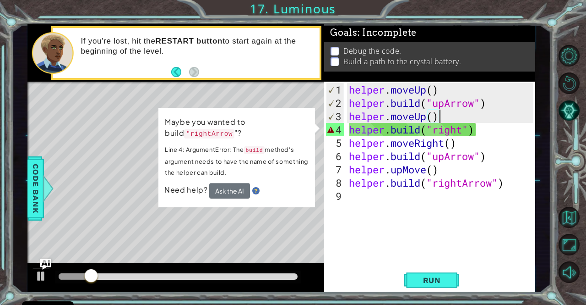
click at [452, 120] on div "helper . moveUp ( ) helper . build ( "upArrow" ) helper . moveUp ( ) helper . b…" at bounding box center [442, 189] width 191 height 213
click at [430, 117] on div "helper . moveUp ( ) helper . build ( "upArrow" ) helper . moveUp ( ) helper . b…" at bounding box center [442, 189] width 191 height 213
click at [448, 118] on div "helper . moveUp ( ) helper . build ( "upArrow" ) helper . moveUp ( ) helper . b…" at bounding box center [442, 189] width 191 height 213
click at [428, 117] on div "helper . moveUp ( ) helper . build ( "upArrow" ) helper . moveUp ( ) helper . b…" at bounding box center [442, 189] width 191 height 213
click at [435, 118] on div "helper . moveUp ( ) helper . build ( "upArrow" ) helper . moveUp ( ) helper . b…" at bounding box center [442, 189] width 191 height 213
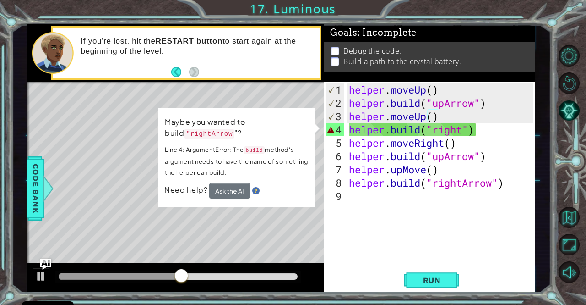
scroll to position [0, 4]
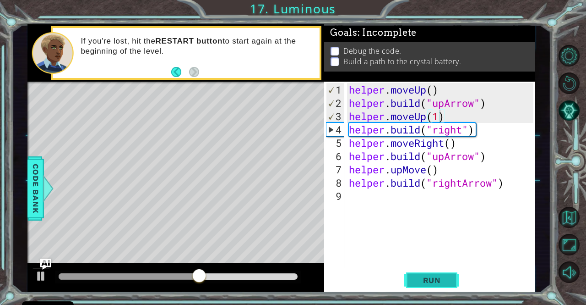
click at [416, 270] on button "Run" at bounding box center [432, 279] width 55 height 21
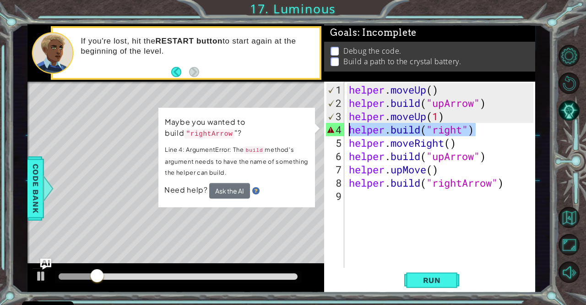
drag, startPoint x: 489, startPoint y: 131, endPoint x: 352, endPoint y: 125, distance: 137.6
click at [352, 125] on div "helper . moveUp ( ) helper . build ( "upArrow" ) helper . moveUp ( 1 ) helper .…" at bounding box center [442, 189] width 191 height 213
click at [463, 128] on div "helper . moveUp ( ) helper . build ( "upArrow" ) helper . moveUp ( 1 ) helper .…" at bounding box center [440, 175] width 186 height 186
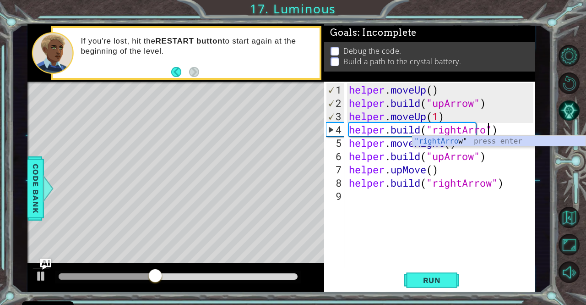
scroll to position [0, 6]
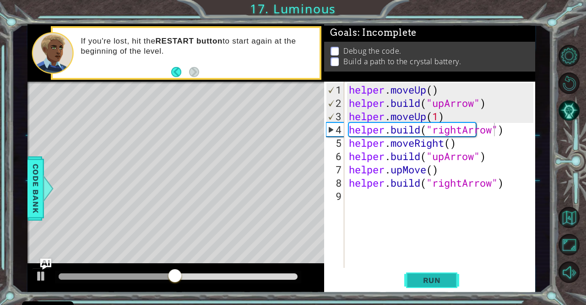
click at [433, 279] on span "Run" at bounding box center [432, 279] width 36 height 9
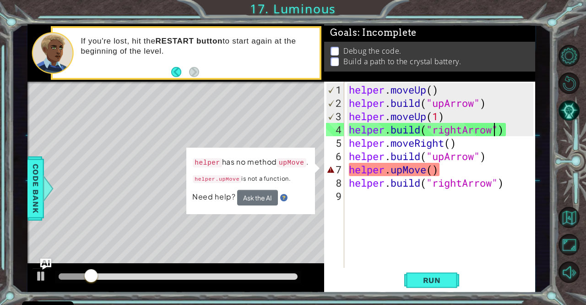
click at [432, 169] on div "helper . moveUp ( ) helper . build ( "upArrow" ) helper . moveUp ( 1 ) helper .…" at bounding box center [442, 189] width 191 height 213
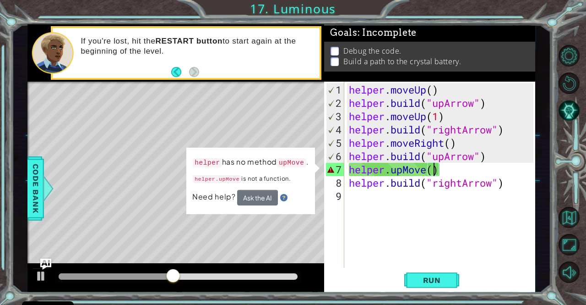
type textarea "helper.upMove(r)"
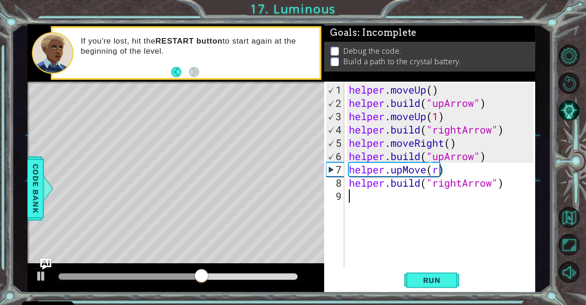
click at [439, 211] on div "helper . moveUp ( ) helper . build ( "upArrow" ) helper . moveUp ( 1 ) helper .…" at bounding box center [442, 189] width 191 height 213
click at [441, 159] on div "helper . moveUp ( ) helper . build ( "upArrow" ) helper . moveUp ( 1 ) helper .…" at bounding box center [442, 189] width 191 height 213
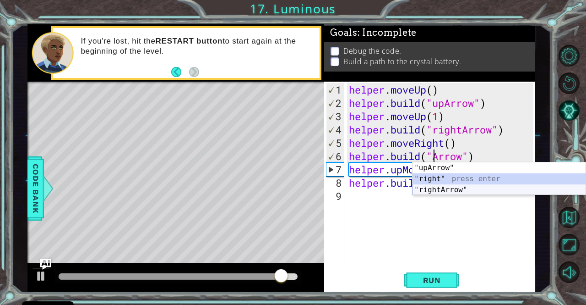
click at [449, 186] on div "" upArrow" press enter " right" press enter " rightArrow" press enter" at bounding box center [500, 189] width 174 height 55
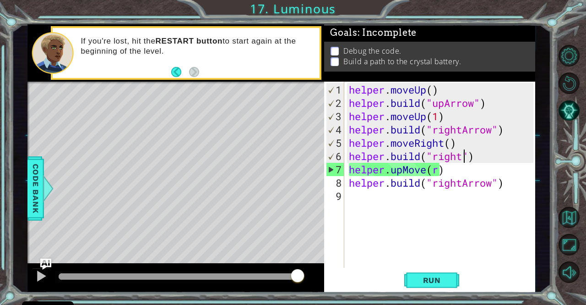
scroll to position [0, 5]
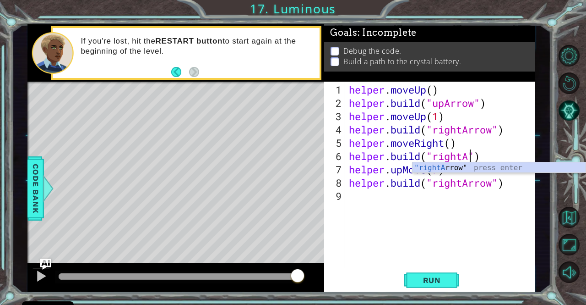
click at [464, 163] on div ""rightA rrow" press enter" at bounding box center [500, 178] width 174 height 33
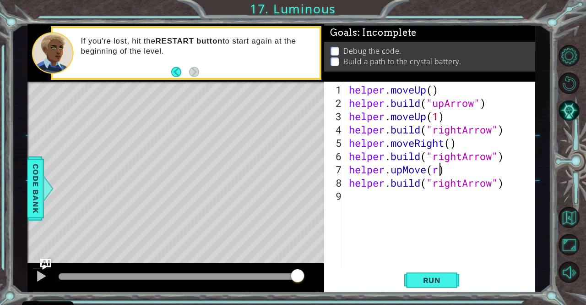
click at [441, 167] on div "helper . moveUp ( ) helper . build ( "upArrow" ) helper . moveUp ( 1 ) helper .…" at bounding box center [442, 189] width 191 height 213
click at [442, 274] on button "Run" at bounding box center [432, 279] width 55 height 21
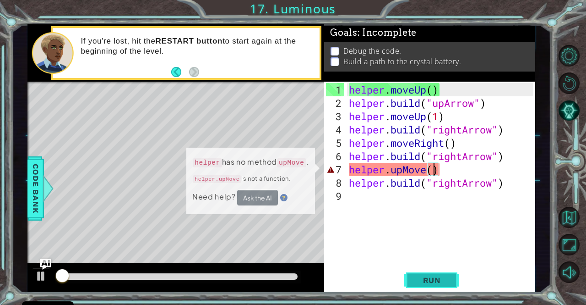
click at [442, 274] on button "Run" at bounding box center [432, 279] width 55 height 21
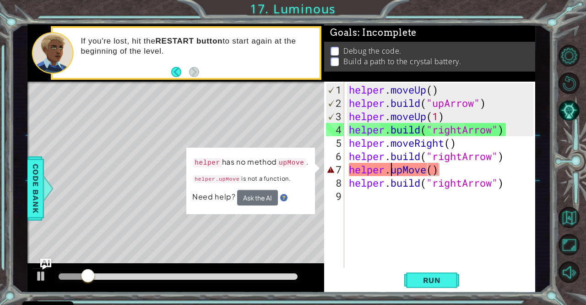
click at [393, 170] on div "helper . moveUp ( ) helper . build ( "upArrow" ) helper . moveUp ( 1 ) helper .…" at bounding box center [442, 189] width 191 height 213
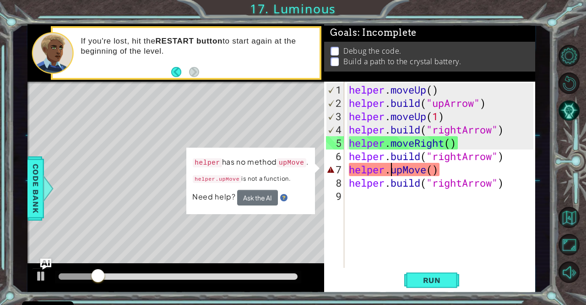
click at [405, 168] on div "helper . moveUp ( ) helper . build ( "upArrow" ) helper . moveUp ( 1 ) helper .…" at bounding box center [442, 189] width 191 height 213
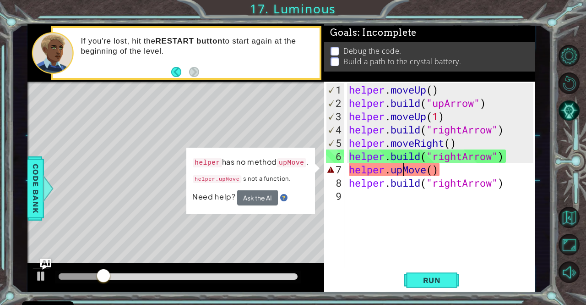
scroll to position [0, 3]
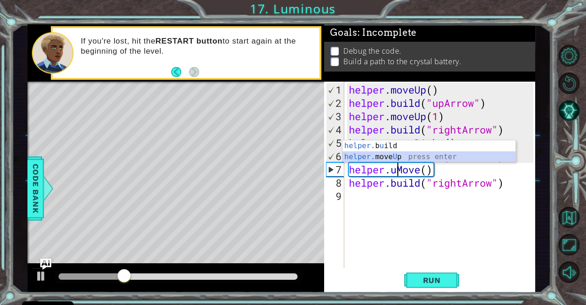
click at [390, 153] on div "helper. b u ild press enter helper. move U p press enter" at bounding box center [430, 162] width 174 height 44
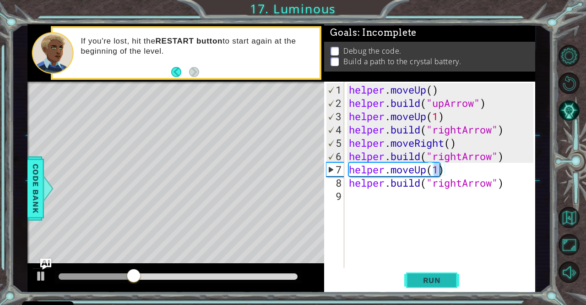
click at [433, 283] on span "Run" at bounding box center [432, 279] width 36 height 9
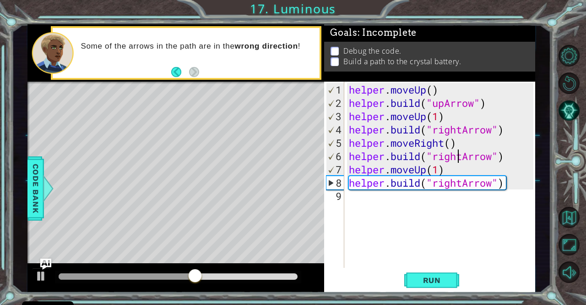
click at [459, 158] on div "helper . moveUp ( ) helper . build ( "upArrow" ) helper . moveUp ( 1 ) helper .…" at bounding box center [442, 189] width 191 height 213
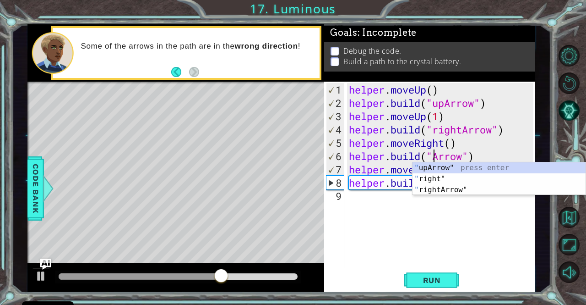
scroll to position [0, 4]
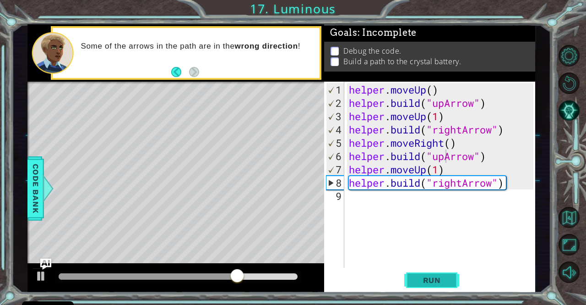
click at [440, 279] on span "Run" at bounding box center [432, 279] width 36 height 9
click at [460, 180] on div "helper . moveUp ( ) helper . build ( "upArrow" ) helper . moveUp ( 1 ) helper .…" at bounding box center [442, 189] width 191 height 213
type textarea "[DOMAIN_NAME]("rightArrow")"
click at [465, 180] on div "helper . moveUp ( ) helper . build ( "upArrow" ) helper . moveUp ( 1 ) helper .…" at bounding box center [442, 189] width 191 height 213
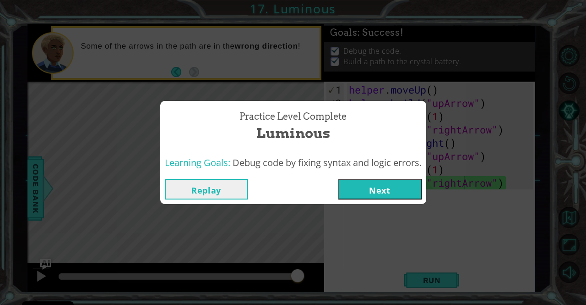
click at [384, 193] on button "Next" at bounding box center [380, 189] width 83 height 21
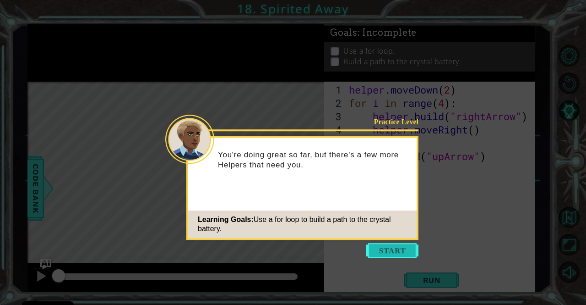
click at [402, 246] on button "Start" at bounding box center [393, 250] width 52 height 15
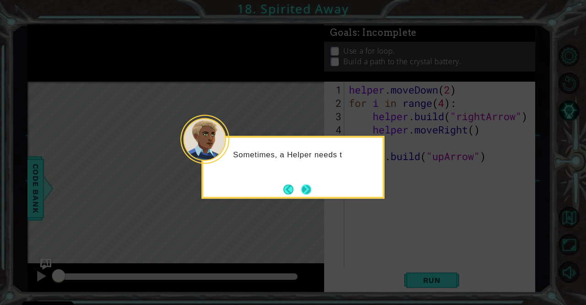
click at [310, 186] on button "Next" at bounding box center [306, 189] width 10 height 10
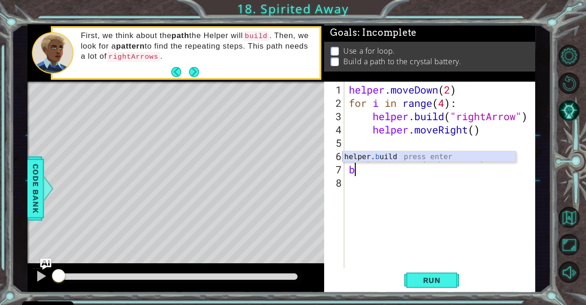
click at [409, 156] on div "helper. b uild press enter" at bounding box center [430, 167] width 174 height 33
type textarea "[DOMAIN_NAME]("rightArrow")"
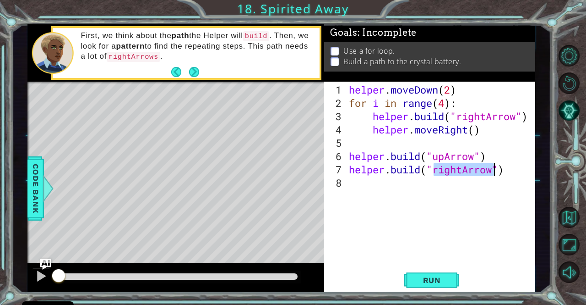
click at [388, 186] on div "helper . moveDown ( 2 ) for i in range ( 4 ) : helper . build ( "rightArrow" ) …" at bounding box center [442, 189] width 191 height 213
click at [436, 279] on span "Run" at bounding box center [432, 279] width 36 height 9
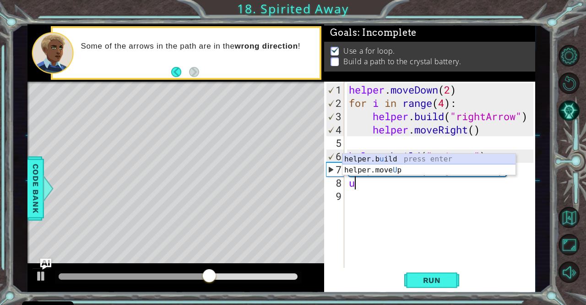
click at [383, 157] on div "helper.b u ild press enter helper.move U p press enter" at bounding box center [430, 175] width 174 height 44
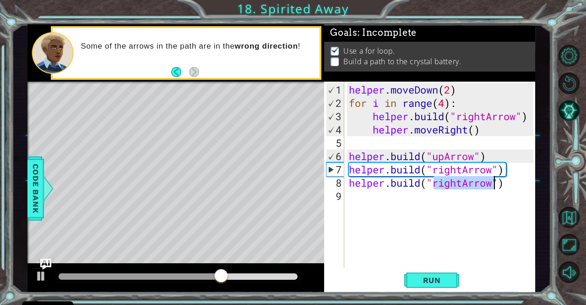
click at [456, 183] on div "helper . moveDown ( 2 ) for i in range ( 4 ) : helper . build ( "rightArrow" ) …" at bounding box center [440, 175] width 186 height 186
click at [463, 183] on div "helper . moveDown ( 2 ) for i in range ( 4 ) : helper . build ( "rightArrow" ) …" at bounding box center [442, 189] width 191 height 213
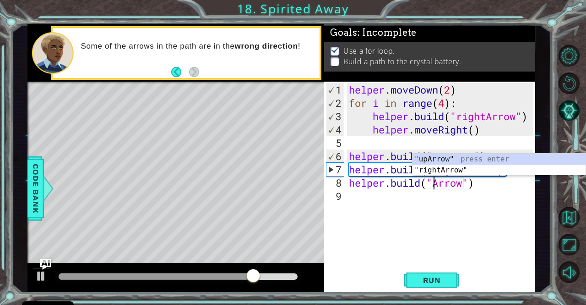
scroll to position [0, 4]
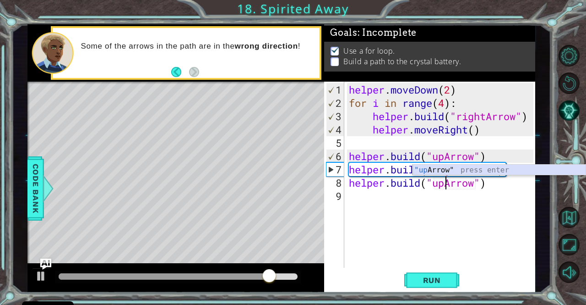
click at [436, 166] on div ""up Arrow" press enter" at bounding box center [500, 180] width 174 height 33
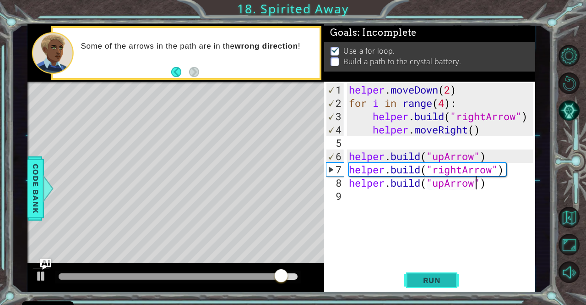
type textarea "[DOMAIN_NAME]("upArrow")"
click at [432, 280] on span "Run" at bounding box center [432, 279] width 36 height 9
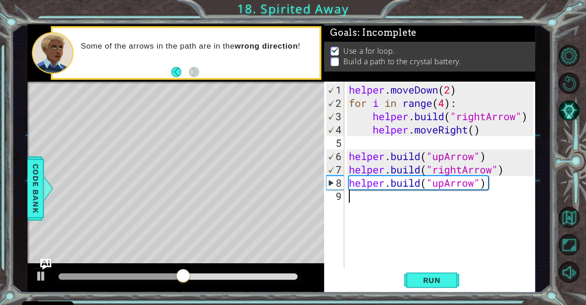
click at [375, 207] on div "helper . moveDown ( 2 ) for i in range ( 4 ) : helper . build ( "rightArrow" ) …" at bounding box center [442, 189] width 191 height 213
type textarea ","
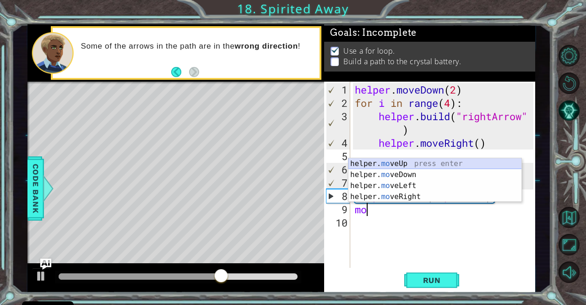
click at [399, 162] on div "helper. mo veUp press enter helper. mo veDown press enter helper. mo veLeft pre…" at bounding box center [436, 191] width 174 height 66
type textarea "helper.moveUp(1)"
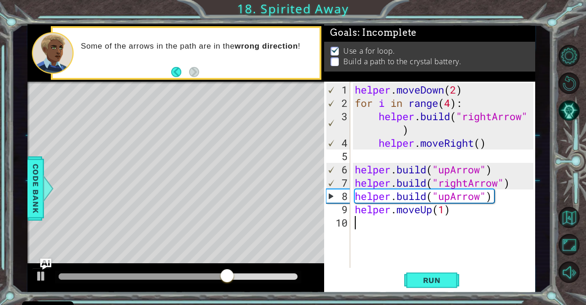
click at [373, 230] on div "helper . moveDown ( 2 ) for i in range ( 4 ) : helper . build ( "rightArrow" ) …" at bounding box center [445, 189] width 185 height 213
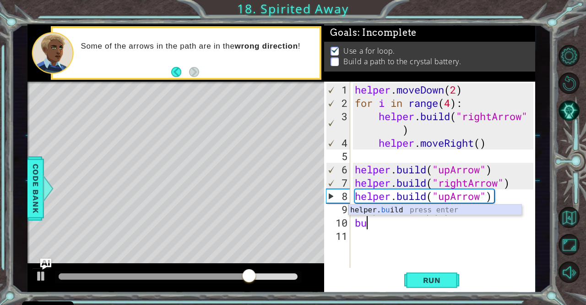
click at [396, 212] on div "helper. bu ild press enter" at bounding box center [436, 220] width 174 height 33
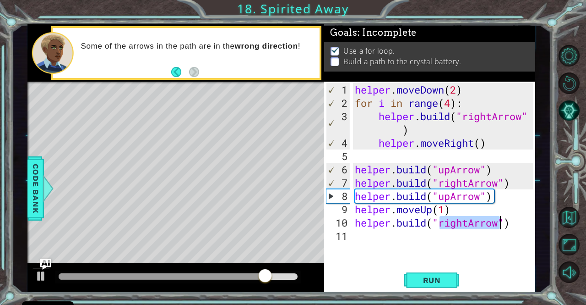
click at [456, 223] on div "helper . moveDown ( 2 ) for i in range ( 4 ) : helper . build ( "rightArrow" ) …" at bounding box center [443, 175] width 181 height 186
click at [466, 221] on div "helper . moveDown ( 2 ) for i in range ( 4 ) : helper . build ( "rightArrow" ) …" at bounding box center [445, 189] width 185 height 213
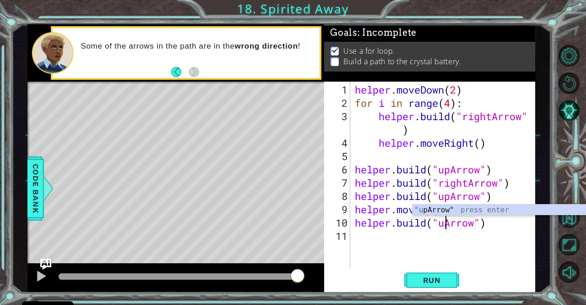
scroll to position [0, 4]
type textarea "[DOMAIN_NAME]("upArrow")"
click at [363, 235] on div "helper . moveDown ( 2 ) for i in range ( 4 ) : helper . build ( "rightArrow" ) …" at bounding box center [445, 189] width 185 height 213
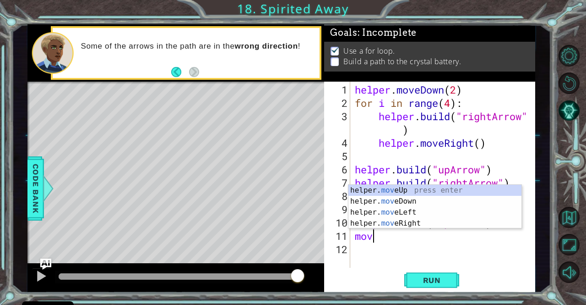
scroll to position [0, 0]
click at [401, 186] on div "helper. mov eUp press enter helper. mov eDown press enter helper. mov eLeft pre…" at bounding box center [436, 218] width 174 height 66
type textarea "helper.moveUp(1)"
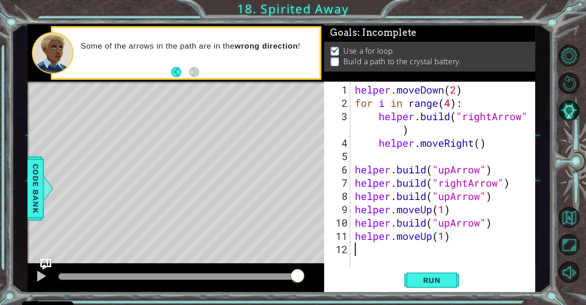
click at [366, 254] on div "helper . moveDown ( 2 ) for i in range ( 4 ) : helper . build ( "rightArrow" ) …" at bounding box center [445, 189] width 185 height 213
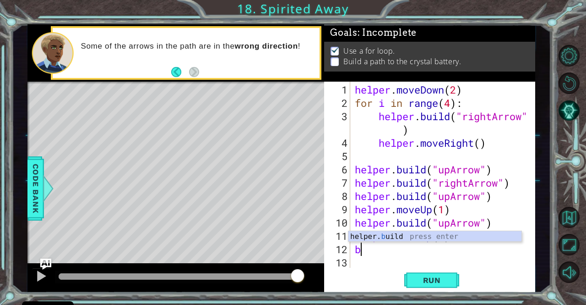
click at [366, 254] on div "helper . moveDown ( 2 ) for i in range ( 4 ) : helper . build ( "rightArrow" ) …" at bounding box center [445, 189] width 185 height 213
click at [395, 236] on div "helper. buil d press enter" at bounding box center [436, 247] width 174 height 33
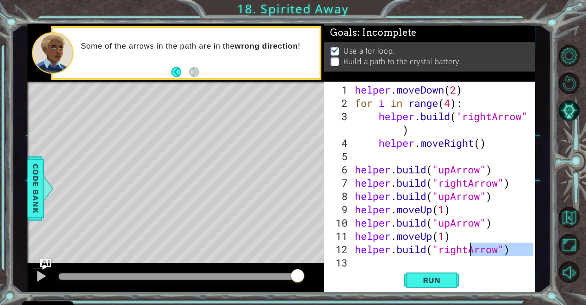
drag, startPoint x: 489, startPoint y: 254, endPoint x: 468, endPoint y: 245, distance: 23.4
click at [468, 245] on div "helper . moveDown ( 2 ) for i in range ( 4 ) : helper . build ( "rightArrow" ) …" at bounding box center [445, 189] width 185 height 213
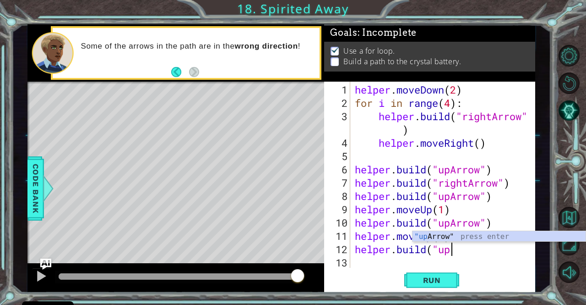
scroll to position [0, 4]
click at [458, 232] on div ""up Arrow" press enter" at bounding box center [500, 247] width 174 height 33
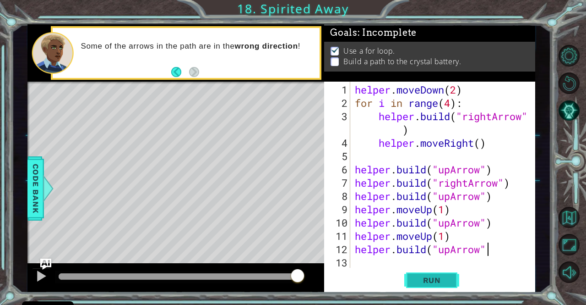
click at [447, 284] on span "Run" at bounding box center [432, 279] width 36 height 9
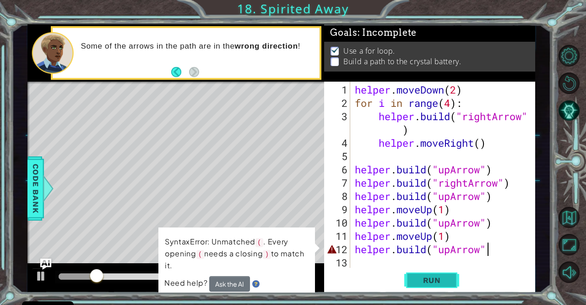
scroll to position [0, 5]
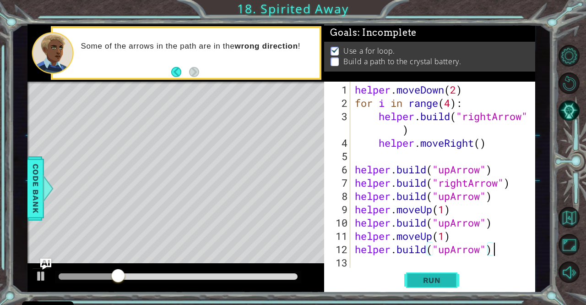
type textarea "[DOMAIN_NAME]("upArrow")"
click at [447, 284] on span "Run" at bounding box center [432, 279] width 36 height 9
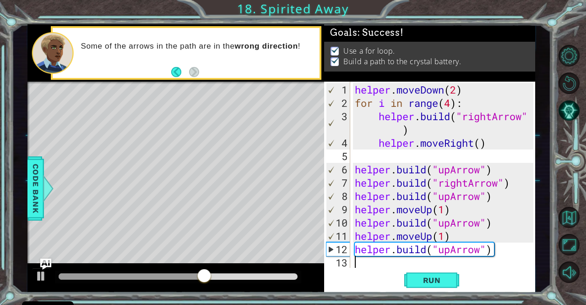
click at [394, 263] on div "helper . moveDown ( 2 ) for i in range ( 4 ) : helper . build ( "rightArrow" ) …" at bounding box center [445, 189] width 185 height 213
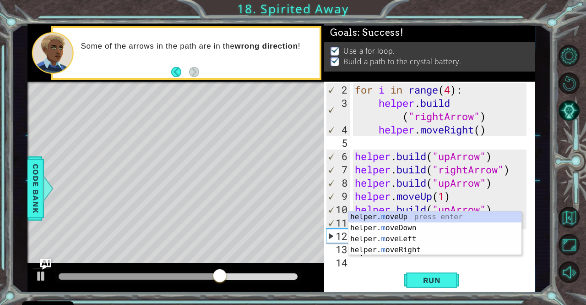
scroll to position [13, 0]
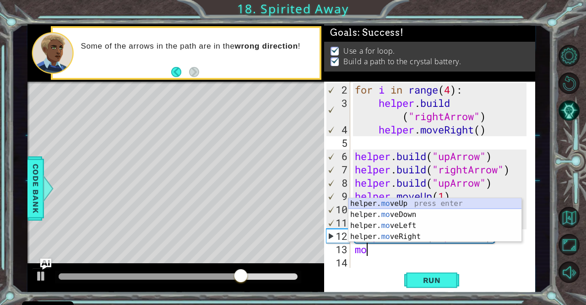
click at [385, 200] on div "helper. mo veUp press enter helper. mo veDown press enter helper. mo veLeft pre…" at bounding box center [436, 231] width 174 height 66
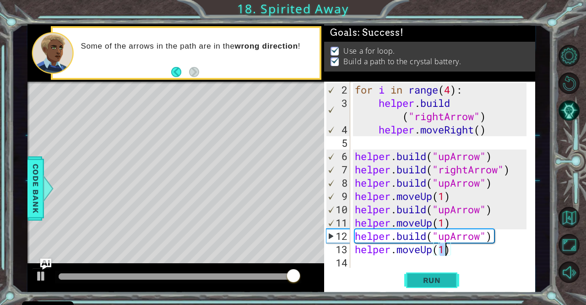
type textarea "helper.moveUp(1)"
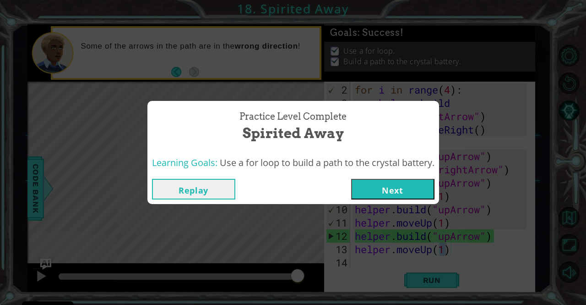
click at [400, 186] on button "Next" at bounding box center [392, 189] width 83 height 21
